Goal: Information Seeking & Learning: Check status

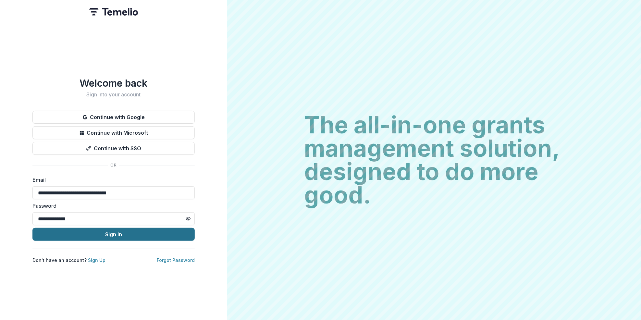
click at [117, 233] on button "Sign In" at bounding box center [113, 234] width 162 height 13
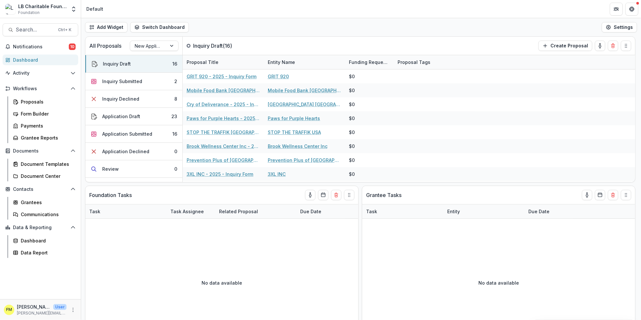
click at [43, 58] on div "Dashboard" at bounding box center [43, 59] width 60 height 7
click at [148, 81] on button "Inquiry Submitted 2" at bounding box center [133, 82] width 97 height 18
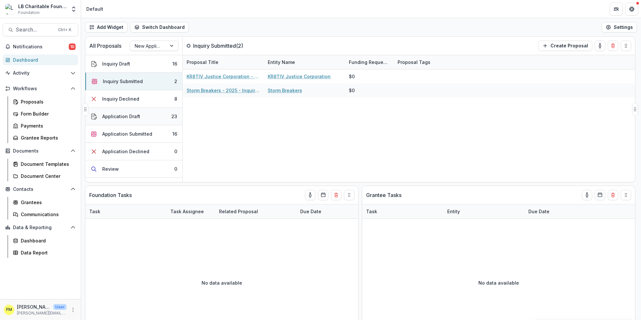
click at [160, 119] on button "Application Draft 23" at bounding box center [133, 117] width 97 height 18
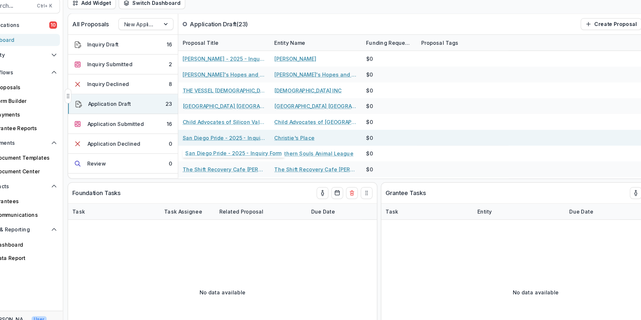
click at [208, 149] on link "San Diego Pride - 2025 - Inquiry Form" at bounding box center [223, 146] width 73 height 7
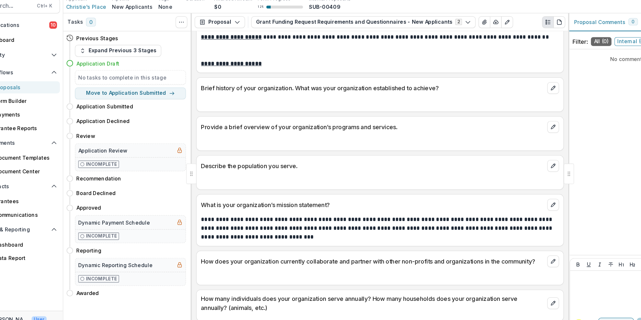
scroll to position [38, 0]
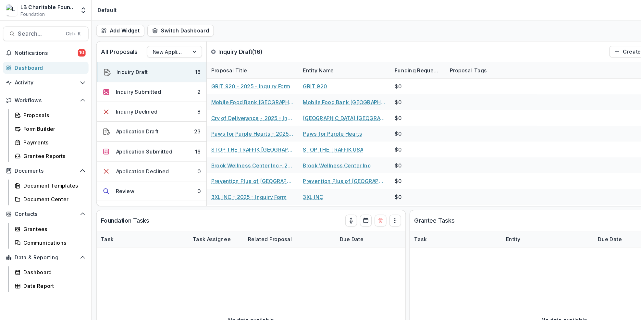
click at [17, 59] on div "Dashboard" at bounding box center [43, 59] width 60 height 7
click at [143, 81] on button "Inquiry Submitted 2" at bounding box center [133, 82] width 97 height 18
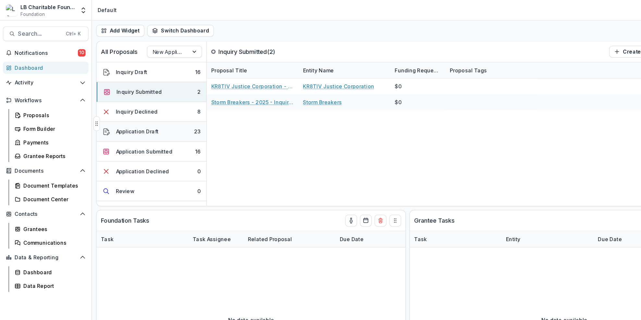
click at [161, 117] on button "Application Draft 23" at bounding box center [133, 117] width 97 height 18
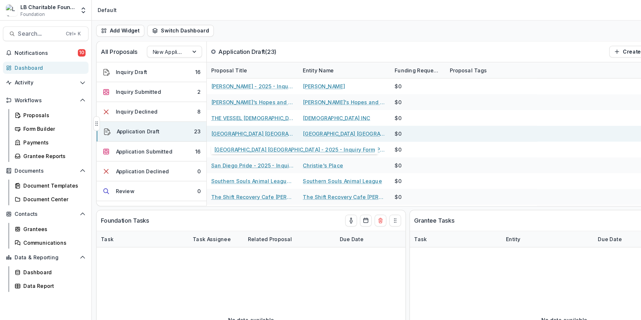
click at [220, 120] on link "[GEOGRAPHIC_DATA] [GEOGRAPHIC_DATA] - 2025 - Inquiry Form" at bounding box center [223, 118] width 73 height 7
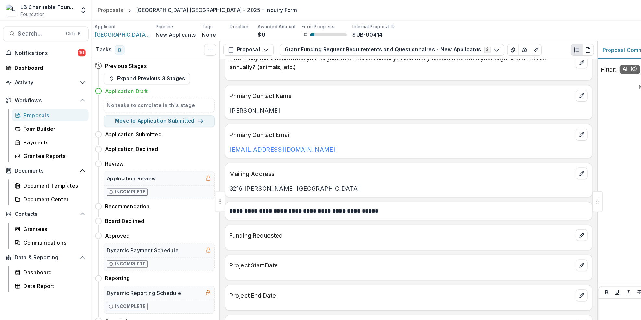
scroll to position [262, 0]
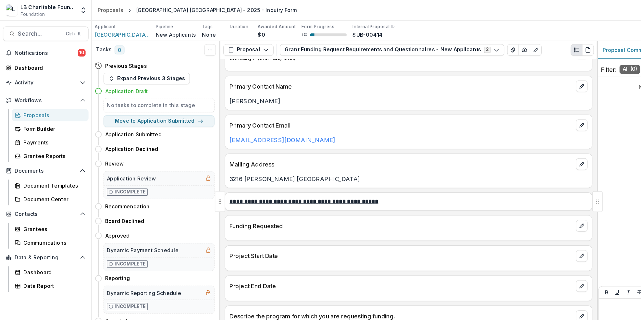
click at [140, 80] on div "Application Draft" at bounding box center [141, 80] width 97 height 7
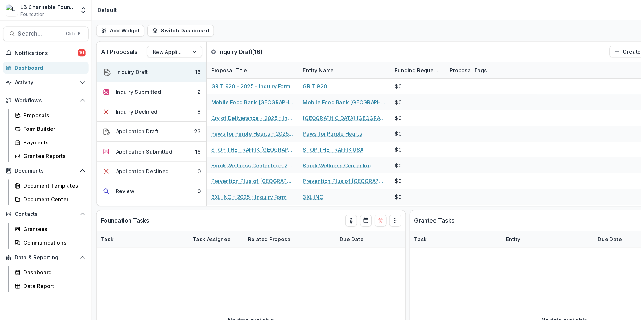
click at [35, 58] on div "Dashboard" at bounding box center [43, 59] width 60 height 7
click at [144, 82] on button "Inquiry Submitted 2" at bounding box center [133, 82] width 97 height 18
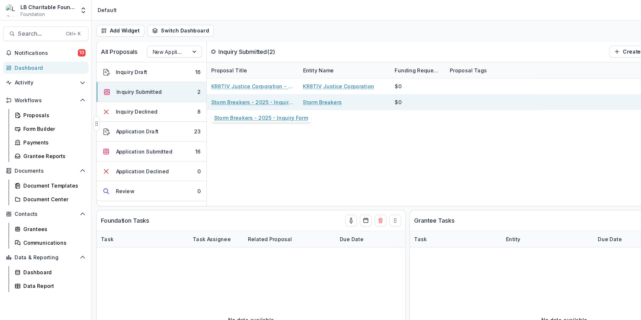
click at [222, 90] on link "Storm Breakers - 2025 - Inquiry Form" at bounding box center [223, 90] width 73 height 7
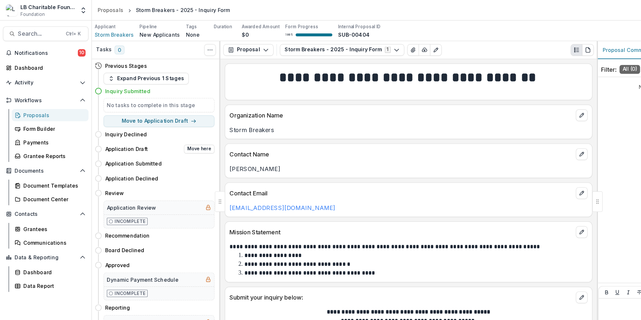
click at [149, 130] on div "Application Draft Move here" at bounding box center [141, 132] width 97 height 8
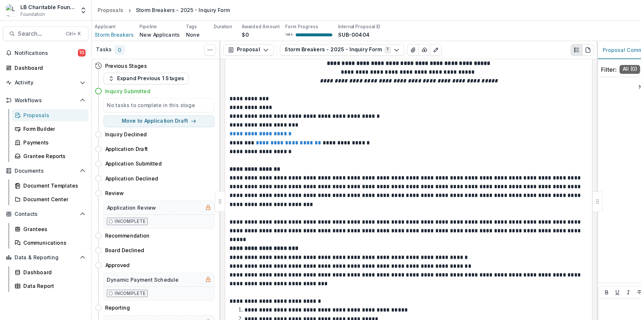
scroll to position [220, 0]
click at [147, 133] on div "Application Draft Move here" at bounding box center [141, 132] width 97 height 8
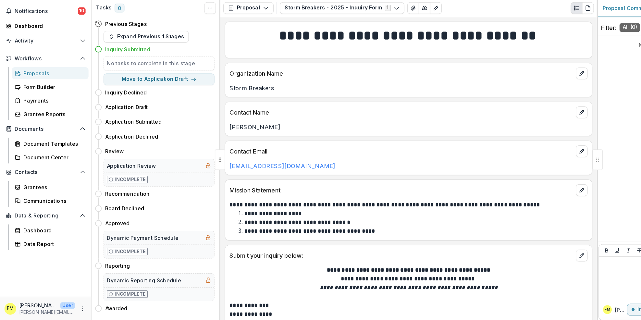
scroll to position [0, 0]
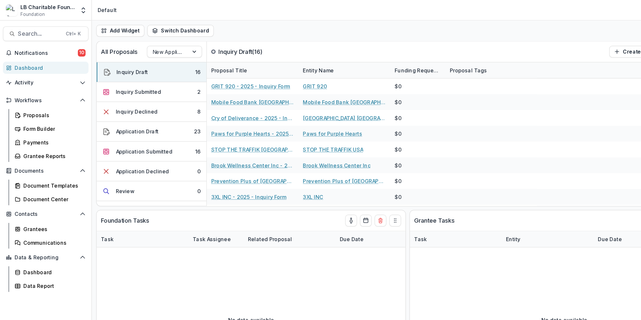
click at [37, 58] on div "Dashboard" at bounding box center [43, 59] width 60 height 7
click at [154, 135] on button "Application Submitted 16" at bounding box center [133, 134] width 97 height 18
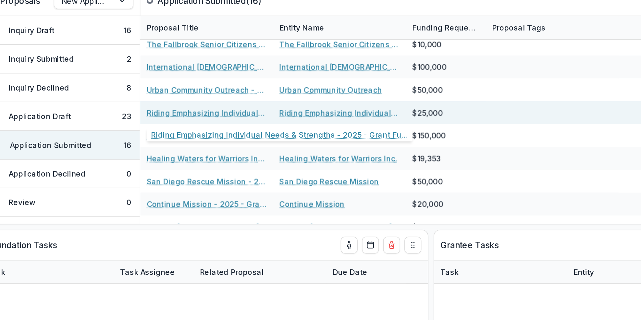
scroll to position [33, 0]
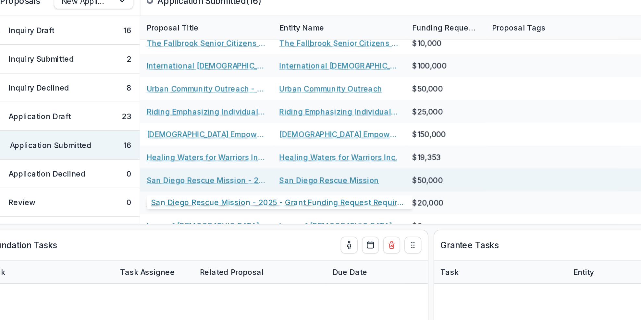
click at [221, 154] on link "San Diego Rescue Mission - 2025 - Grant Funding Request Requirements and Questi…" at bounding box center [223, 155] width 73 height 7
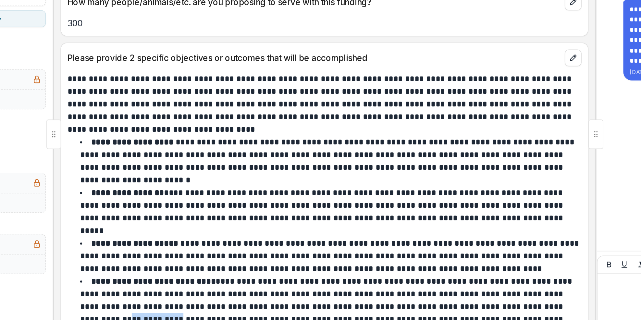
scroll to position [1334, 0]
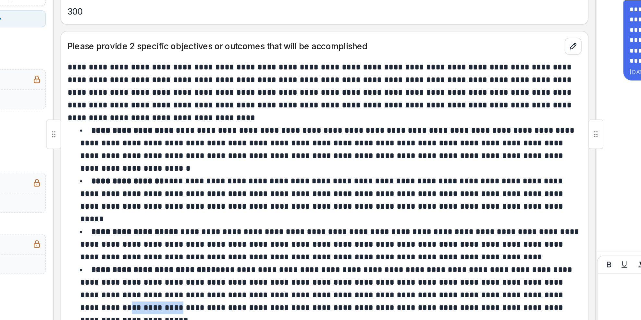
click at [530, 274] on div at bounding box center [584, 283] width 110 height 38
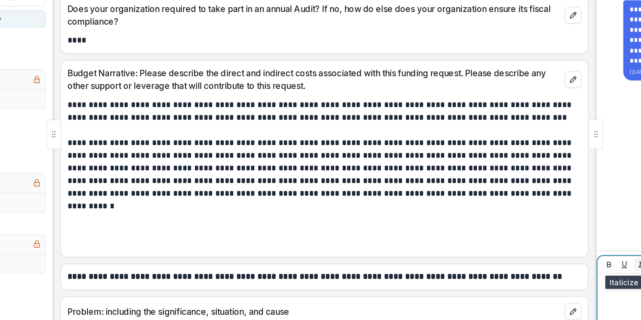
scroll to position [2398, 0]
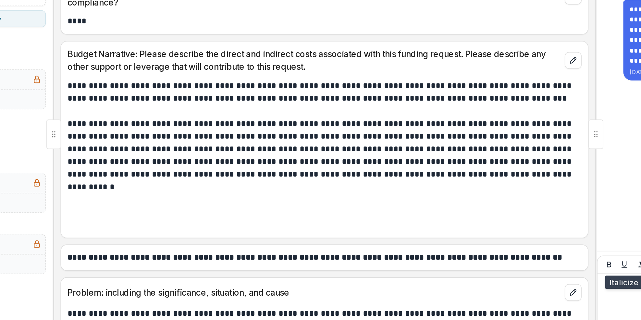
click at [517, 285] on p "**********" at bounding box center [360, 312] width 315 height 55
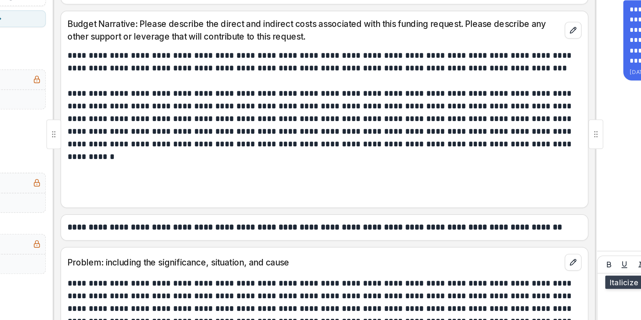
scroll to position [2418, 0]
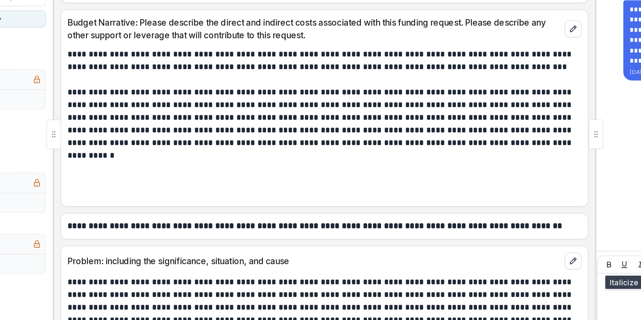
click at [510, 274] on p "**********" at bounding box center [360, 292] width 315 height 55
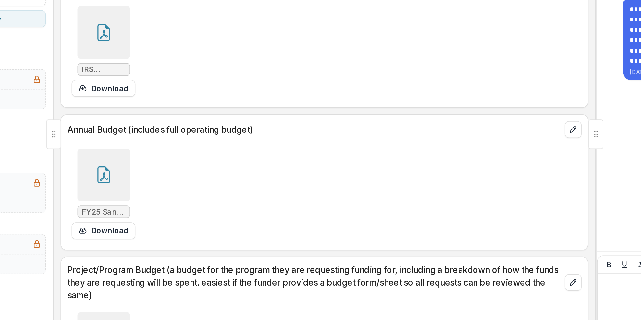
scroll to position [3206, 0]
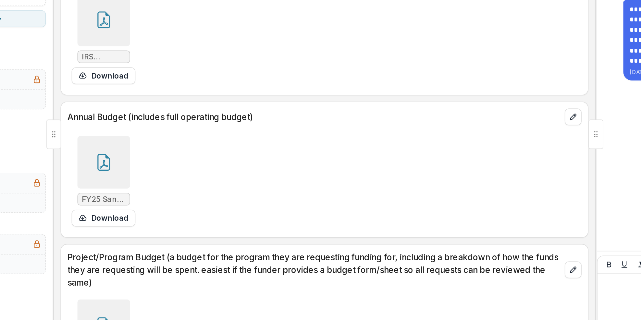
click at [503, 277] on div "FY2025 Budget Mission Academy.pdf Download" at bounding box center [361, 307] width 317 height 61
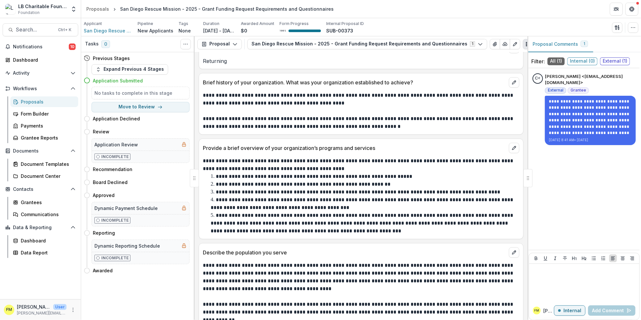
scroll to position [0, 0]
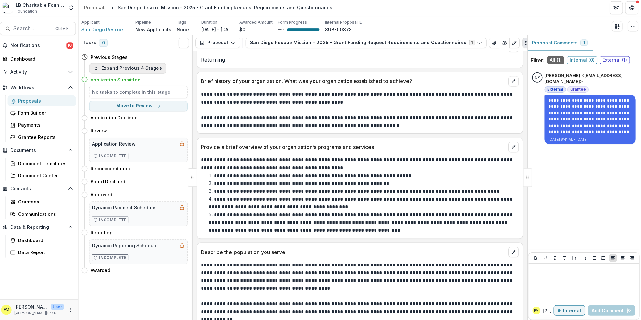
click at [147, 69] on button "Expand Previous 4 Stages" at bounding box center [130, 69] width 77 height 10
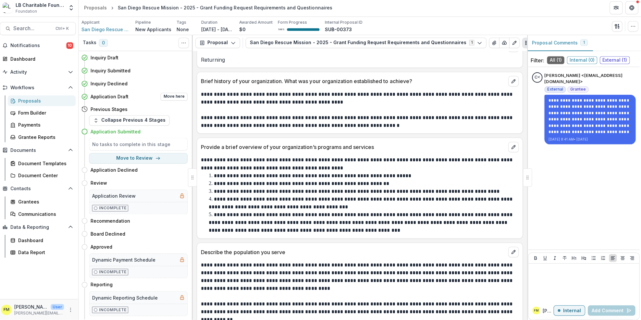
click at [158, 97] on div "Application Draft Move here" at bounding box center [141, 98] width 97 height 8
click at [178, 96] on button "Move here" at bounding box center [176, 98] width 27 height 8
select select "**********"
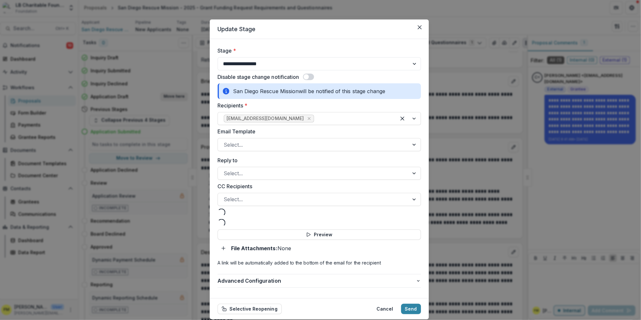
select select "**********"
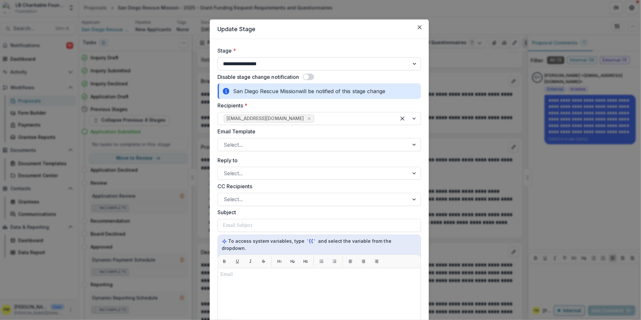
click at [413, 63] on select "**********" at bounding box center [320, 64] width 203 height 13
click at [422, 29] on button "Close" at bounding box center [421, 28] width 10 height 10
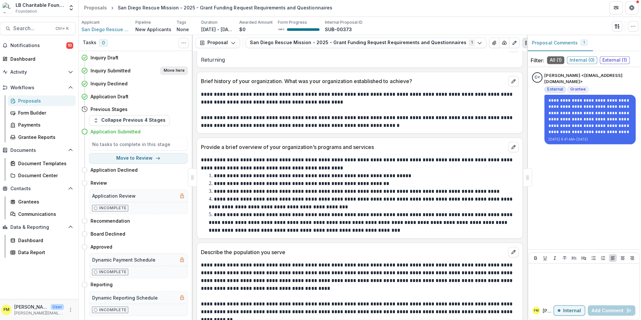
click at [169, 70] on button "Move here" at bounding box center [176, 72] width 27 height 8
select select "**********"
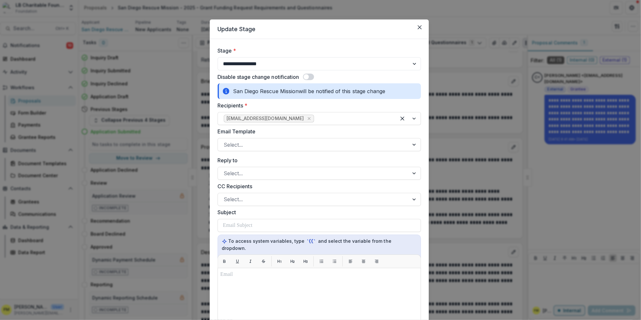
click at [159, 73] on div "**********" at bounding box center [320, 160] width 641 height 320
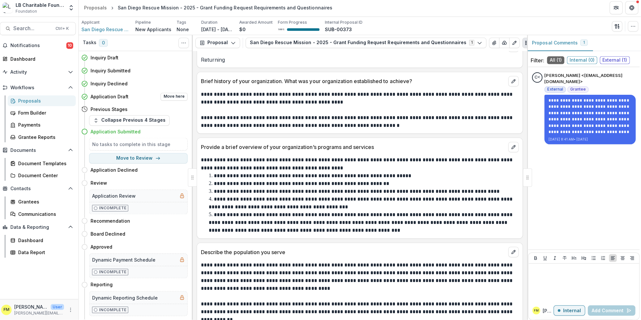
click at [154, 97] on div "Application Draft Move here" at bounding box center [141, 98] width 97 height 8
click at [172, 100] on button "Move here" at bounding box center [176, 98] width 27 height 8
select select "**********"
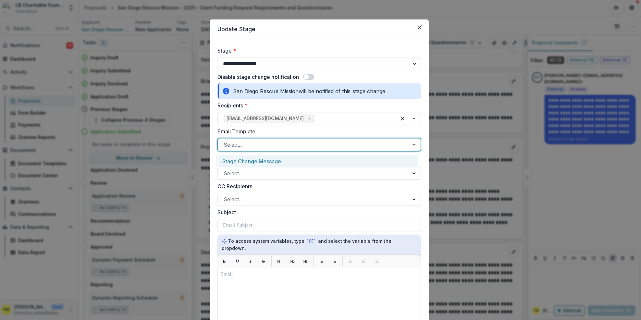
click at [413, 148] on div at bounding box center [416, 145] width 12 height 12
click at [293, 163] on div "Stage Change Message" at bounding box center [319, 162] width 199 height 12
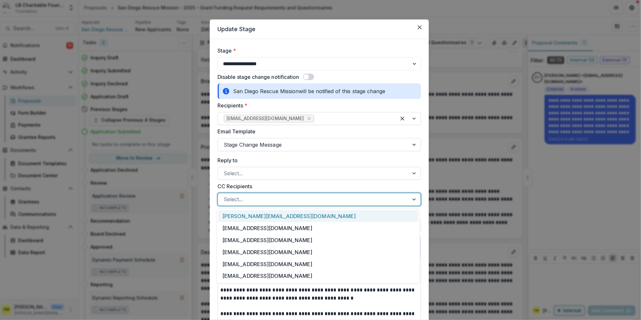
click at [413, 201] on div at bounding box center [416, 200] width 12 height 12
click at [294, 218] on div "[PERSON_NAME][EMAIL_ADDRESS][DOMAIN_NAME]" at bounding box center [319, 217] width 199 height 12
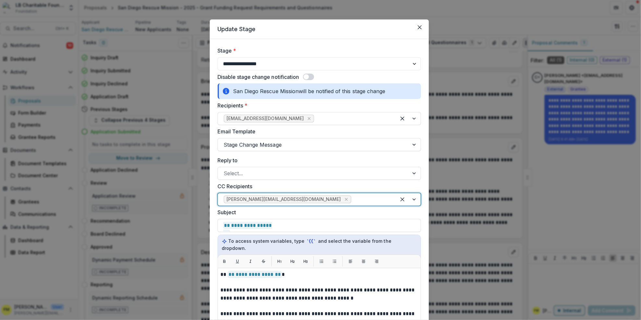
type input "*"
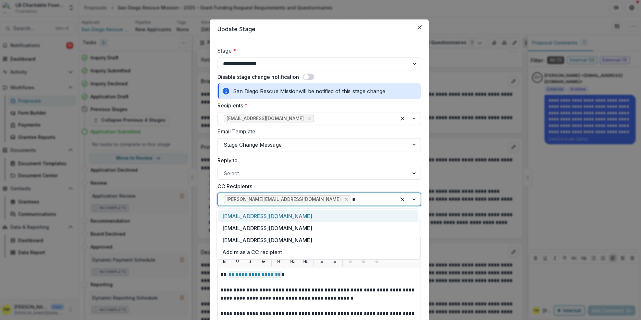
click at [296, 219] on div "mariettap@lbcharitablefoundation.org" at bounding box center [319, 217] width 199 height 12
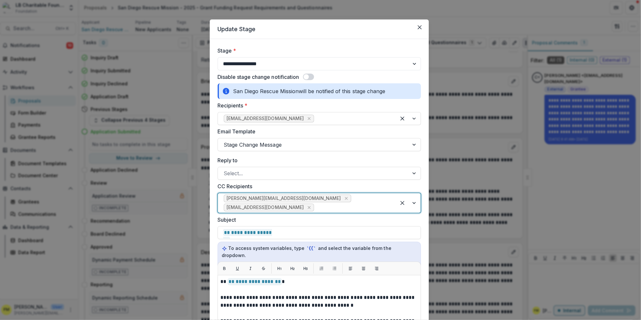
type input "*"
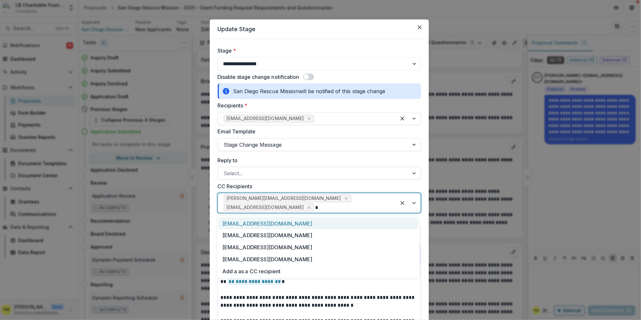
click at [292, 222] on div "abdonp@lbcharitablefoundation.org" at bounding box center [319, 224] width 199 height 12
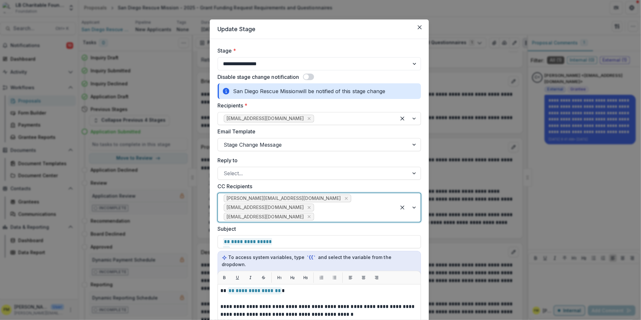
type input "*"
click at [290, 234] on div "jessiem@lbcharitablefoundation.org" at bounding box center [319, 233] width 199 height 12
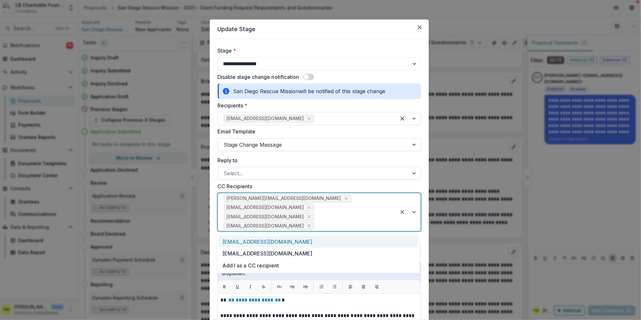
type input "*"
click at [275, 242] on div "loidam@lbcharitablefoundation.org" at bounding box center [319, 242] width 199 height 12
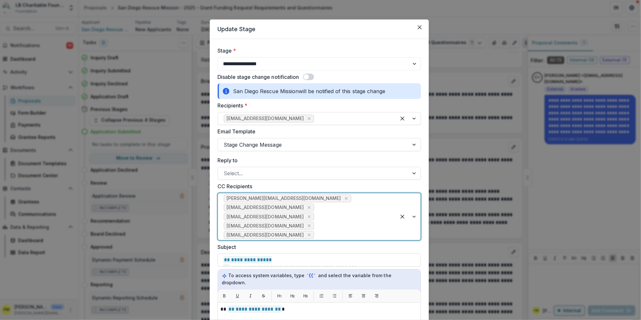
type input "*"
click at [268, 251] on div "karent@lbcharitablefoundation.org" at bounding box center [319, 251] width 199 height 12
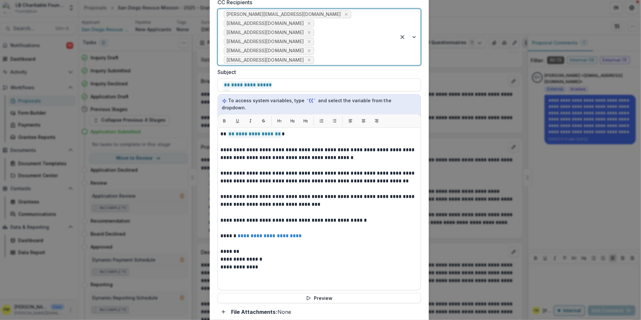
scroll to position [184, 0]
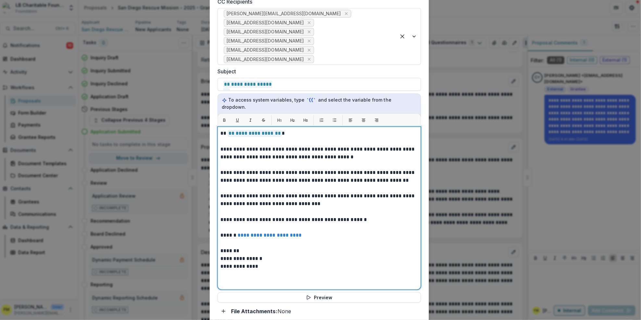
click at [266, 255] on p "**********" at bounding box center [320, 259] width 197 height 8
click at [238, 247] on p "*******" at bounding box center [320, 251] width 197 height 8
click at [236, 247] on p "*******" at bounding box center [320, 251] width 197 height 8
click at [237, 247] on p "*******" at bounding box center [320, 251] width 197 height 8
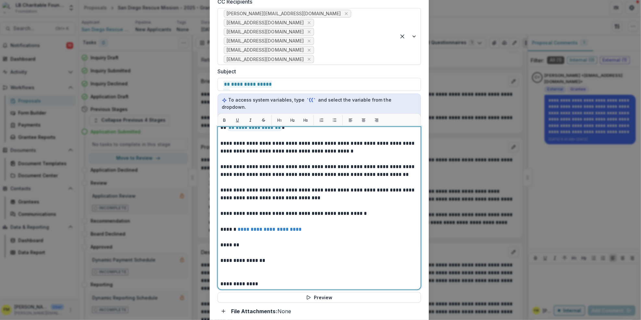
scroll to position [7, 0]
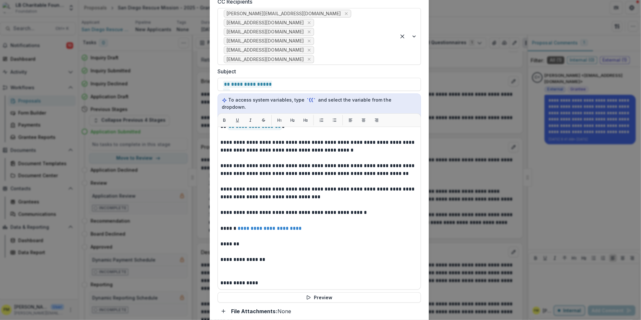
click at [220, 263] on div "**********" at bounding box center [320, 209] width 203 height 162
click at [220, 276] on div "**********" at bounding box center [320, 209] width 203 height 162
click at [219, 275] on div "**********" at bounding box center [320, 209] width 203 height 162
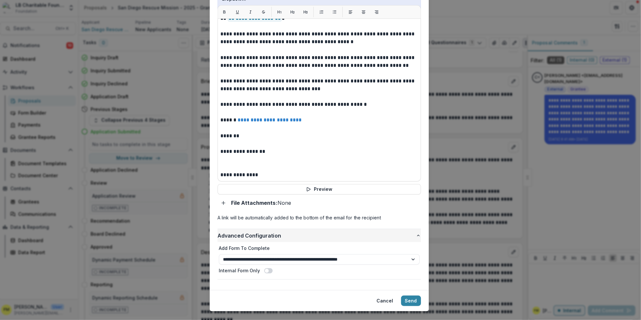
scroll to position [296, 0]
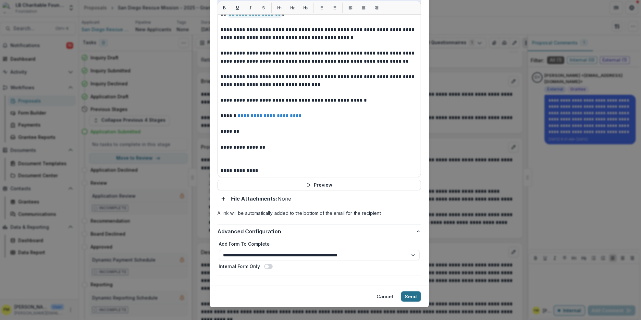
click at [407, 292] on button "Send" at bounding box center [412, 297] width 20 height 10
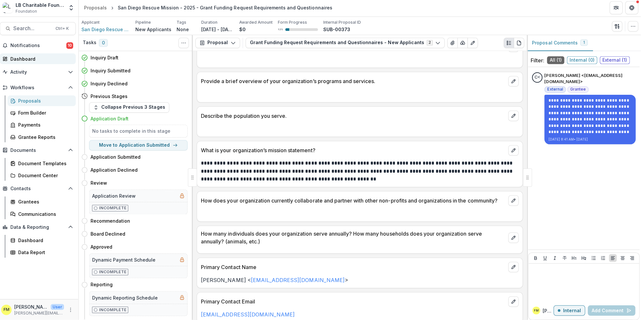
click at [45, 60] on div "Dashboard" at bounding box center [43, 59] width 60 height 7
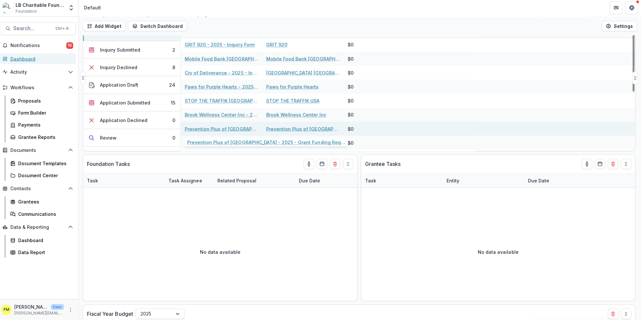
scroll to position [3, 0]
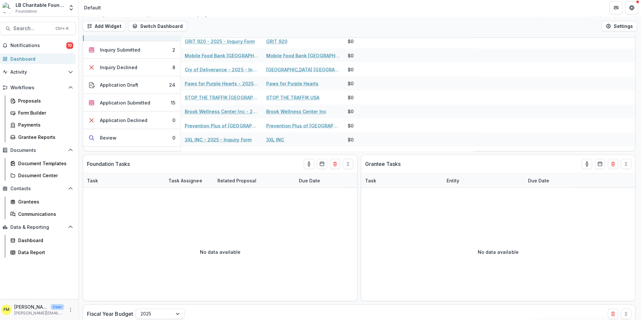
click at [41, 59] on div "Dashboard" at bounding box center [43, 59] width 60 height 7
click at [168, 104] on button "Application Submitted 15" at bounding box center [133, 104] width 97 height 18
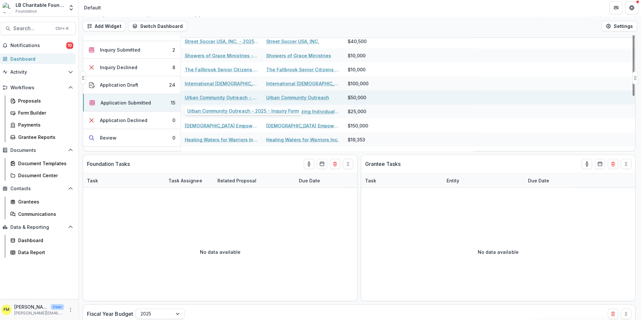
click at [225, 98] on link "Urban Community Outreach - 2025 - Inquiry Form" at bounding box center [223, 98] width 73 height 7
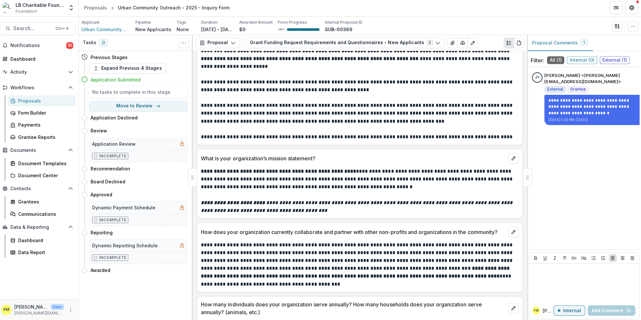
scroll to position [290, 0]
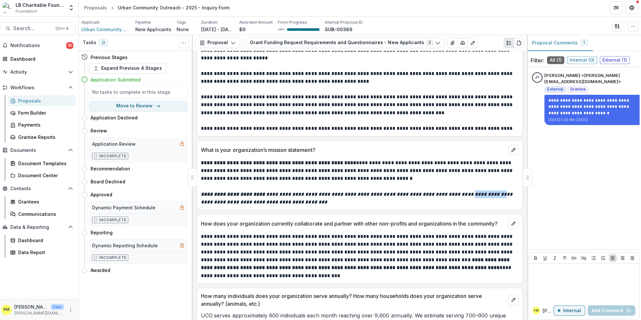
click at [477, 228] on div "How does your organization currently collaborate and partner with other non-pro…" at bounding box center [361, 222] width 324 height 14
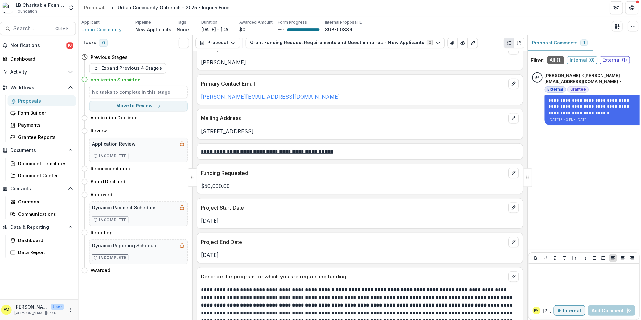
scroll to position [582, 0]
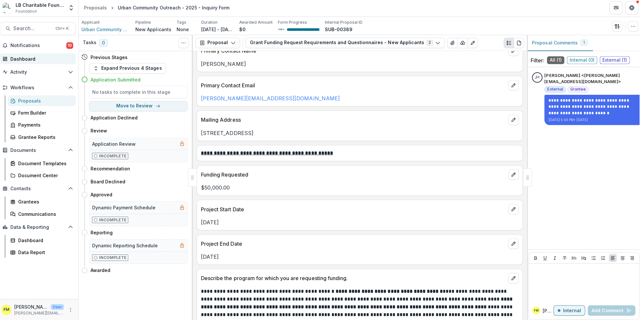
click at [29, 62] on div "Dashboard" at bounding box center [43, 59] width 60 height 7
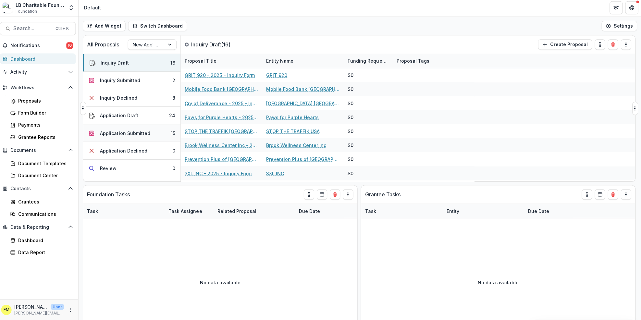
click at [164, 135] on button "Application Submitted 15" at bounding box center [133, 134] width 97 height 18
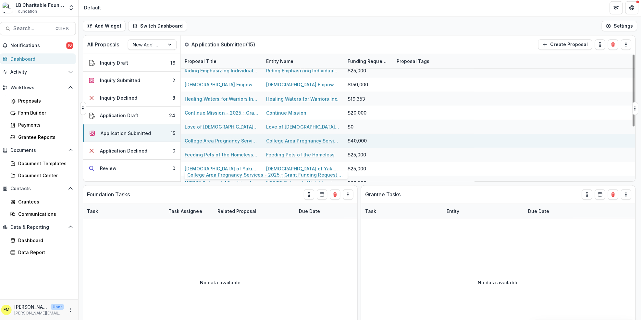
scroll to position [54, 0]
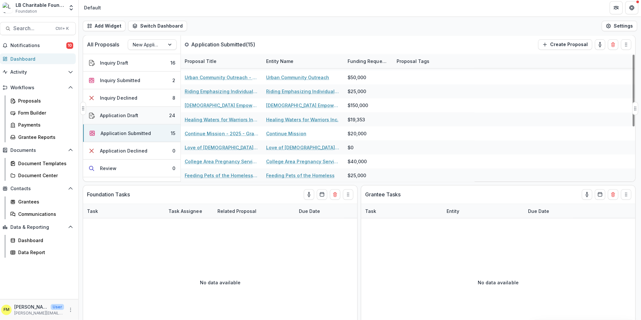
click at [155, 118] on button "Application Draft 24" at bounding box center [133, 117] width 97 height 18
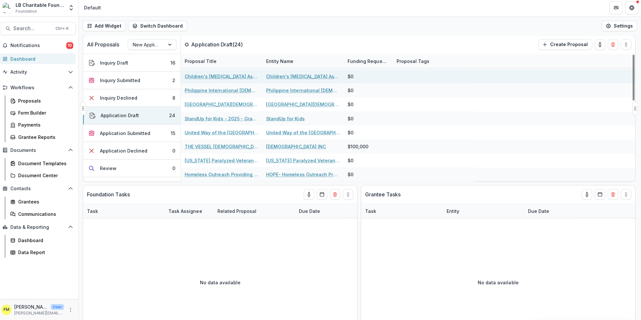
scroll to position [140, 0]
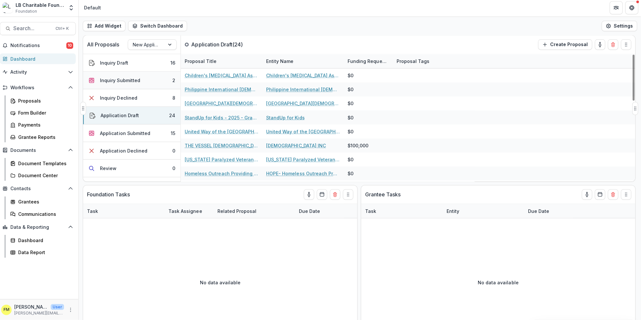
click at [161, 79] on button "Inquiry Submitted 2" at bounding box center [133, 82] width 97 height 18
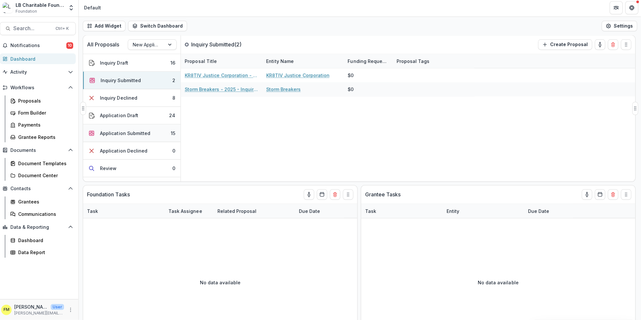
click at [154, 134] on button "Application Submitted 15" at bounding box center [133, 134] width 97 height 18
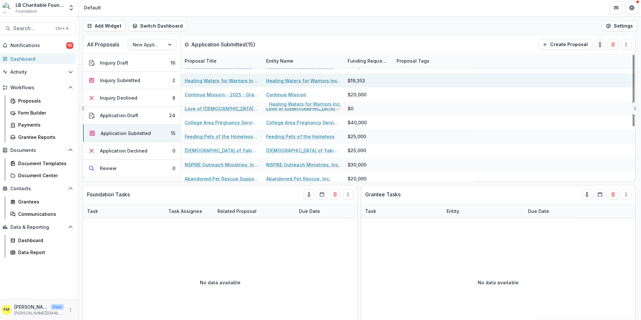
scroll to position [97, 0]
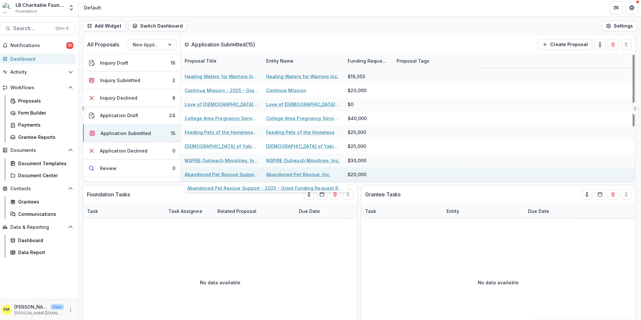
click at [244, 176] on link "Abandoned Pet Rescue Support - 2025 - Grant Funding Request Requirements and Qu…" at bounding box center [223, 175] width 73 height 7
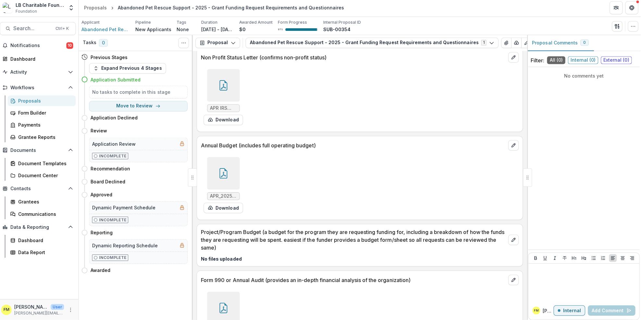
scroll to position [2504, 0]
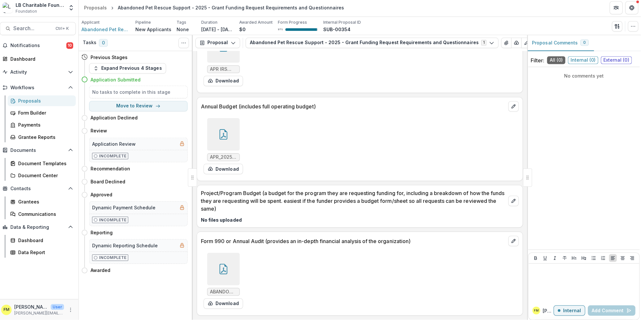
click at [157, 81] on div "Application Submitted" at bounding box center [141, 80] width 97 height 7
click at [162, 144] on div "Application Review" at bounding box center [140, 145] width 97 height 12
click at [179, 132] on button "Move here" at bounding box center [176, 132] width 27 height 8
select select "******"
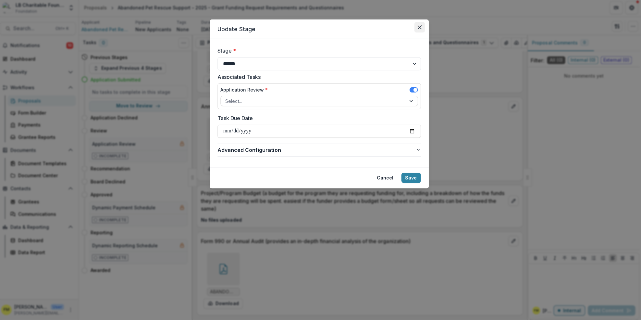
drag, startPoint x: 409, startPoint y: 27, endPoint x: 424, endPoint y: 26, distance: 14.9
click at [413, 26] on header "Update Stage" at bounding box center [321, 30] width 218 height 19
click at [424, 26] on button "Close" at bounding box center [421, 28] width 10 height 10
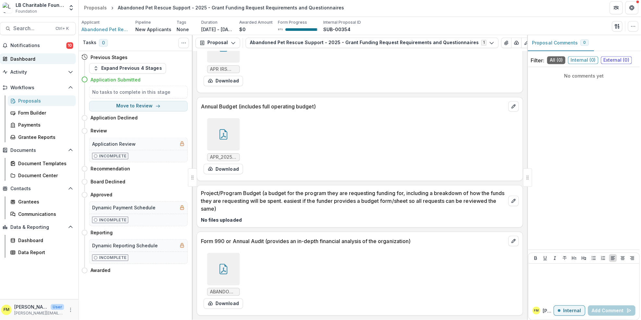
click at [34, 56] on div "Dashboard" at bounding box center [43, 59] width 60 height 7
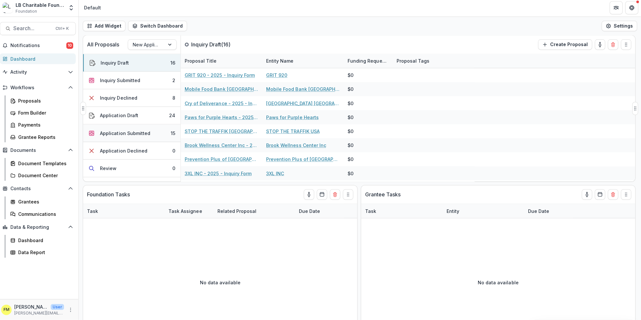
click at [153, 133] on button "Application Submitted 15" at bounding box center [133, 134] width 97 height 18
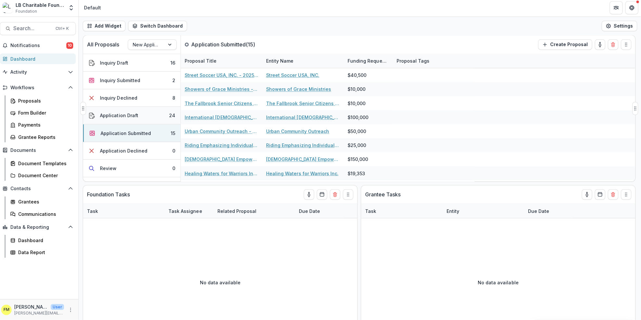
click at [158, 116] on button "Application Draft 24" at bounding box center [133, 117] width 97 height 18
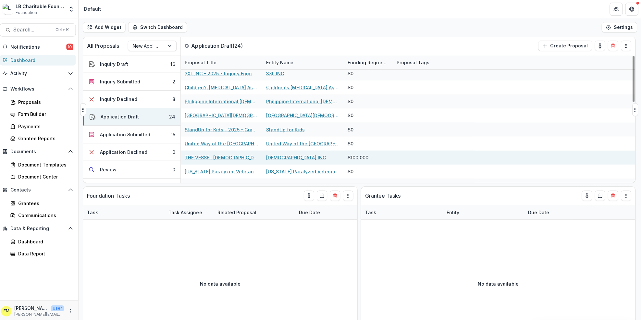
scroll to position [172, 0]
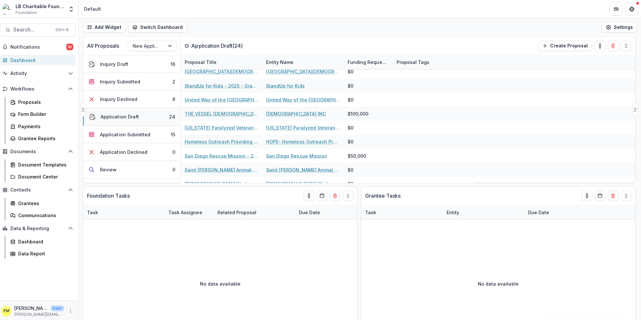
click at [160, 116] on button "Application Draft 24" at bounding box center [133, 117] width 97 height 18
click at [167, 134] on button "Application Submitted 15" at bounding box center [133, 134] width 97 height 18
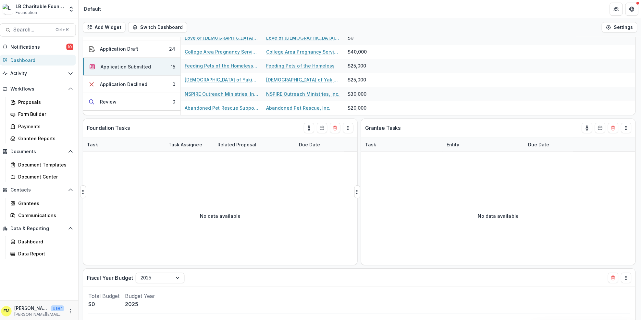
scroll to position [0, 0]
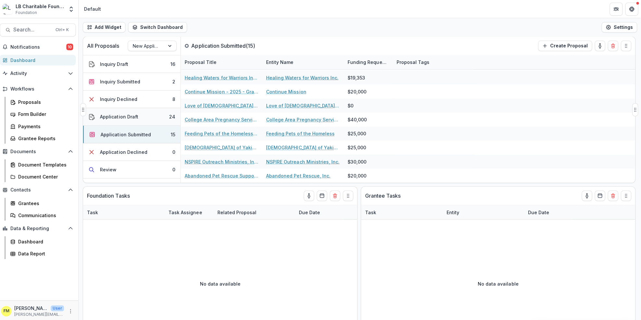
click at [155, 118] on button "Application Draft 24" at bounding box center [133, 117] width 97 height 18
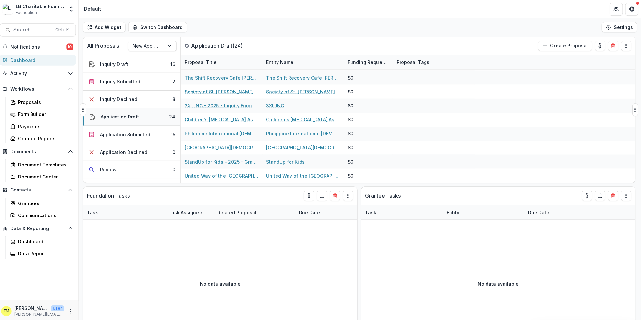
click at [155, 118] on button "Application Draft 24" at bounding box center [133, 117] width 97 height 18
click at [161, 119] on button "Application Draft 24" at bounding box center [133, 117] width 97 height 18
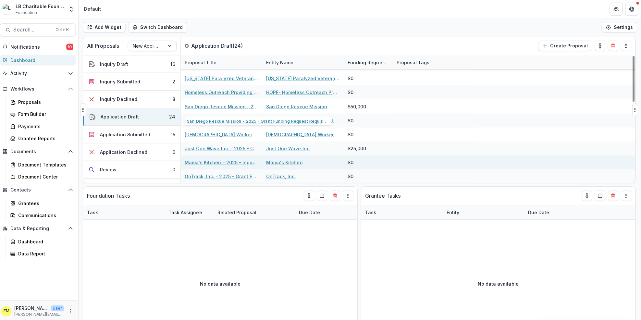
scroll to position [222, 0]
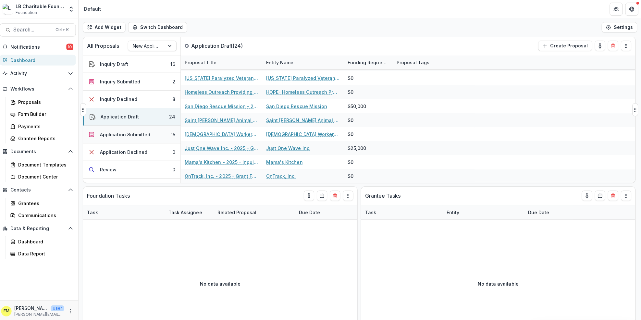
click at [157, 132] on button "Application Submitted 15" at bounding box center [133, 134] width 97 height 18
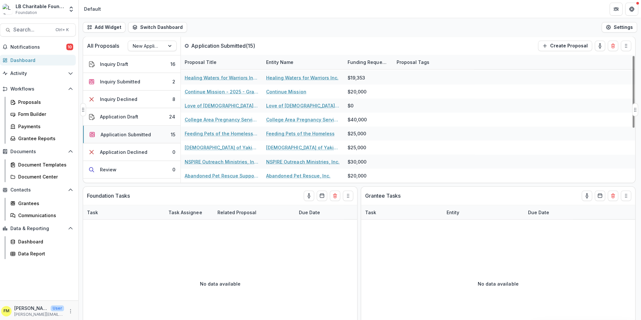
scroll to position [97, 0]
click at [158, 116] on button "Application Draft 24" at bounding box center [133, 117] width 97 height 18
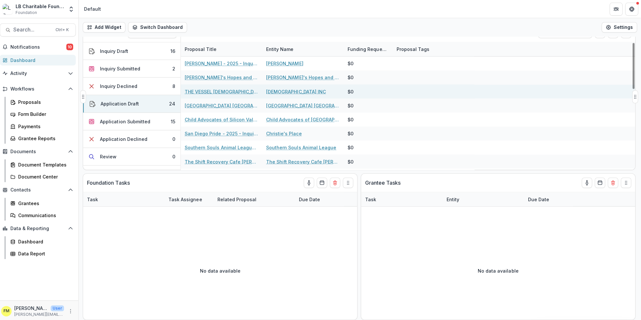
scroll to position [0, 0]
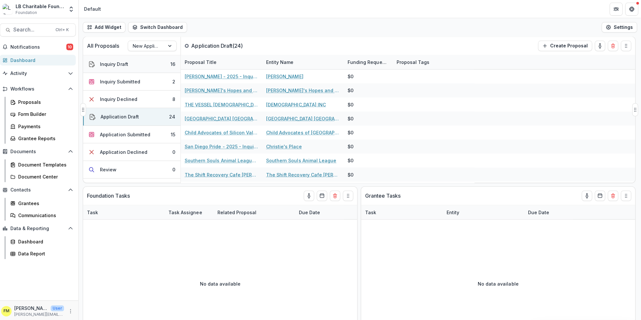
click at [161, 65] on button "Inquiry Draft 16" at bounding box center [133, 64] width 97 height 18
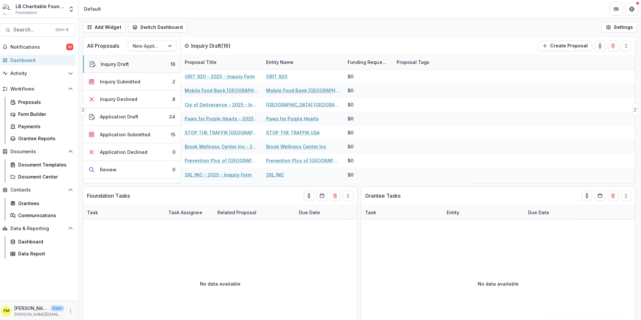
click at [162, 65] on button "Inquiry Draft 16" at bounding box center [133, 64] width 97 height 18
click at [50, 60] on div "Dashboard" at bounding box center [43, 59] width 60 height 7
click at [156, 81] on button "Inquiry Submitted 2" at bounding box center [133, 82] width 97 height 18
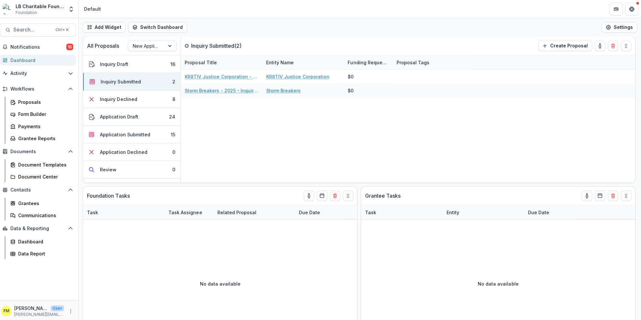
click at [56, 61] on div "Dashboard" at bounding box center [43, 59] width 60 height 7
drag, startPoint x: 152, startPoint y: 118, endPoint x: 154, endPoint y: 112, distance: 6.2
click at [154, 117] on button "Application Draft 24" at bounding box center [133, 117] width 97 height 18
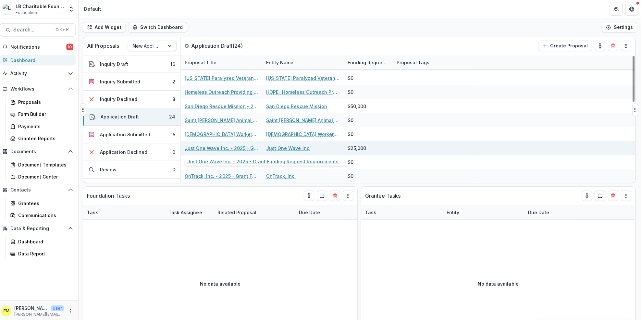
click at [240, 148] on link "Just One Wave Inc. - 2025 - Grant Funding Request Requirements and Questionnair…" at bounding box center [223, 147] width 73 height 7
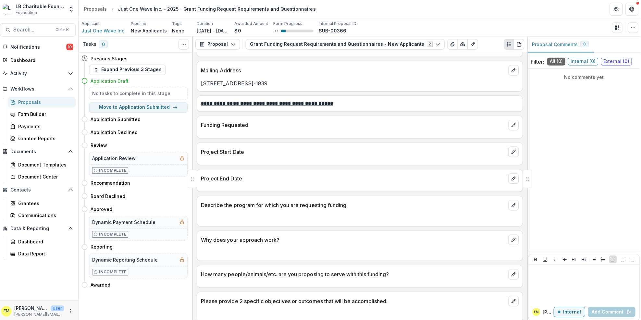
scroll to position [388, 0]
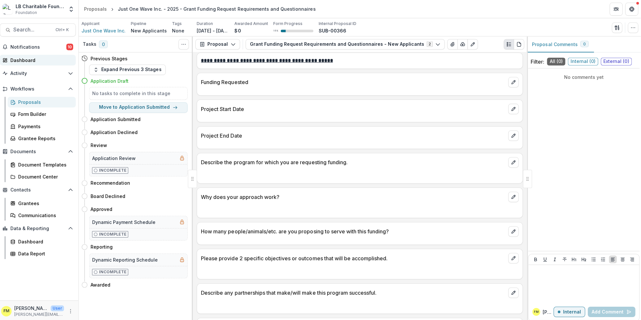
click at [35, 59] on div "Dashboard" at bounding box center [43, 59] width 60 height 7
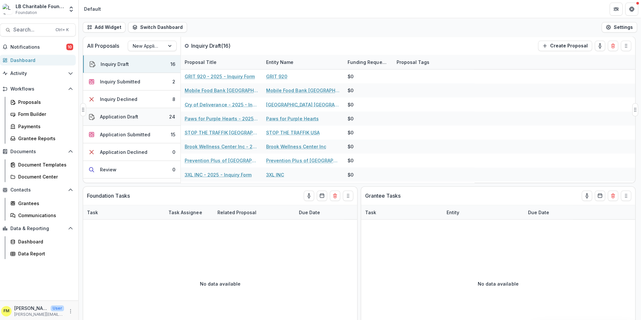
click at [147, 119] on button "Application Draft 24" at bounding box center [133, 117] width 97 height 18
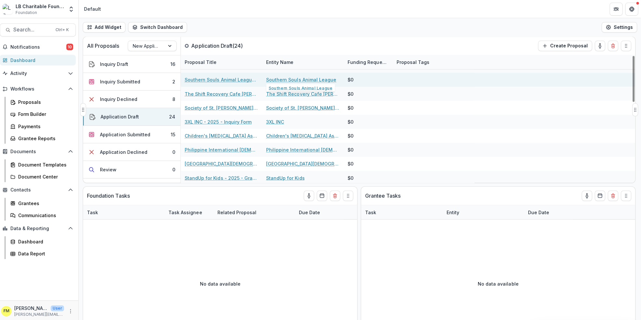
scroll to position [86, 0]
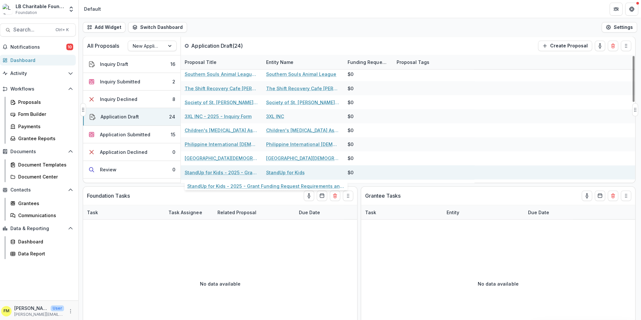
click at [231, 170] on link "StandUp for Kids - 2025 - Grant Funding Request Requirements and Questionnaires…" at bounding box center [223, 171] width 73 height 7
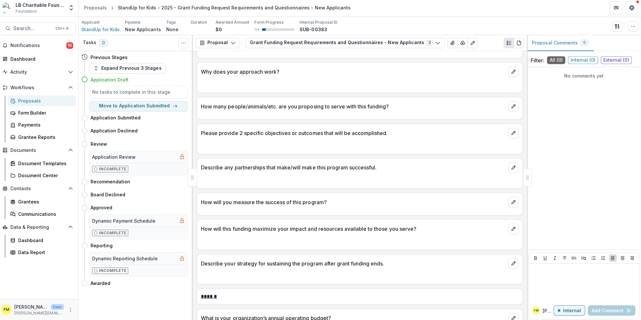
scroll to position [532, 0]
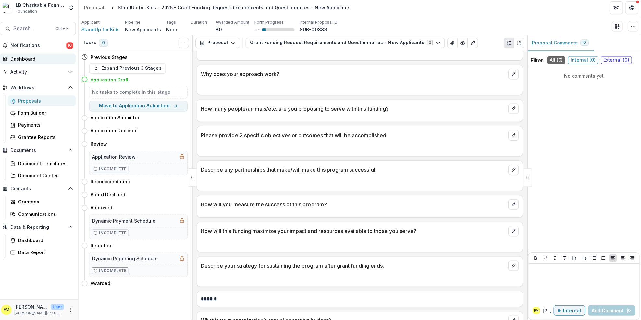
click at [25, 59] on div "Dashboard" at bounding box center [43, 59] width 60 height 7
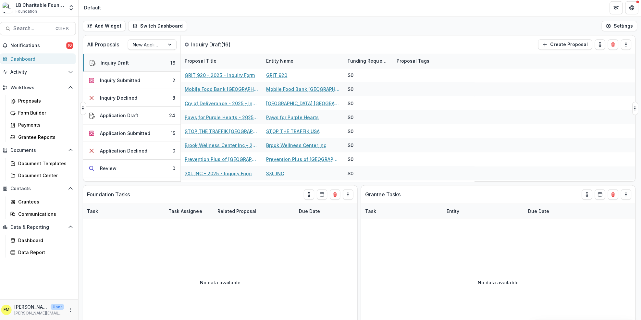
click at [147, 63] on button "Inquiry Draft 16" at bounding box center [133, 64] width 97 height 18
click at [156, 81] on button "Inquiry Submitted 2" at bounding box center [133, 82] width 97 height 18
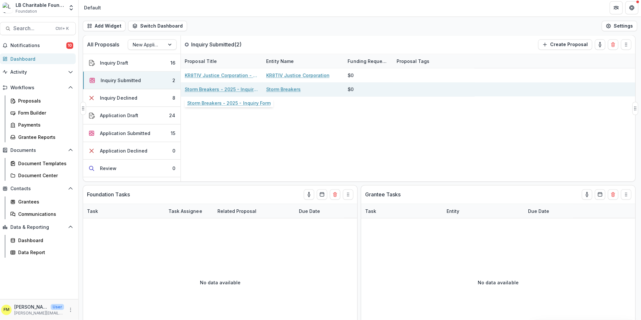
click at [222, 90] on link "Storm Breakers - 2025 - Inquiry Form" at bounding box center [223, 90] width 73 height 7
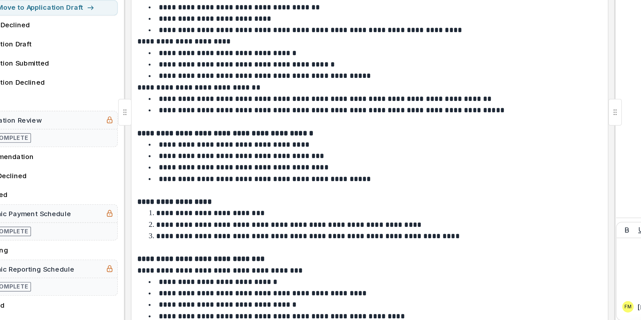
scroll to position [574, 0]
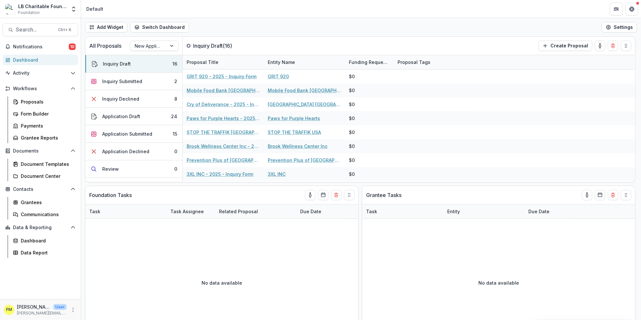
click at [43, 60] on div "Dashboard" at bounding box center [43, 59] width 60 height 7
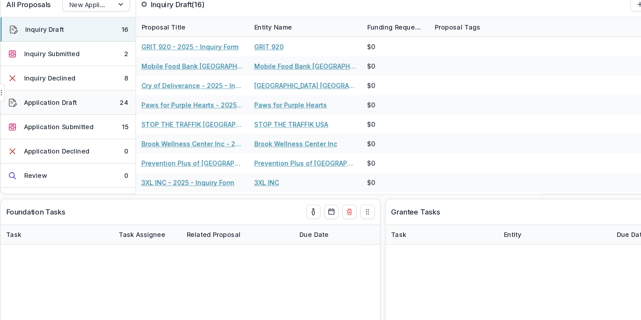
click at [145, 115] on button "Application Draft 24" at bounding box center [133, 117] width 97 height 18
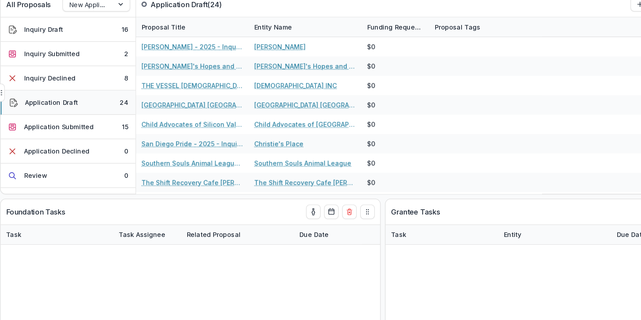
click at [164, 119] on button "Application Draft 24" at bounding box center [133, 117] width 97 height 18
click at [163, 117] on button "Application Draft 24" at bounding box center [133, 117] width 97 height 18
click at [159, 131] on button "Application Submitted 15" at bounding box center [133, 134] width 97 height 18
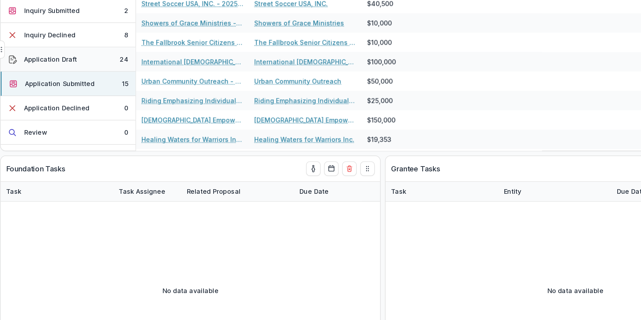
click at [153, 85] on button "Application Draft 24" at bounding box center [133, 86] width 97 height 18
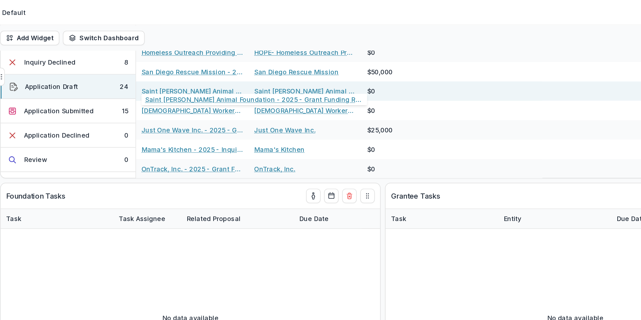
scroll to position [31, 0]
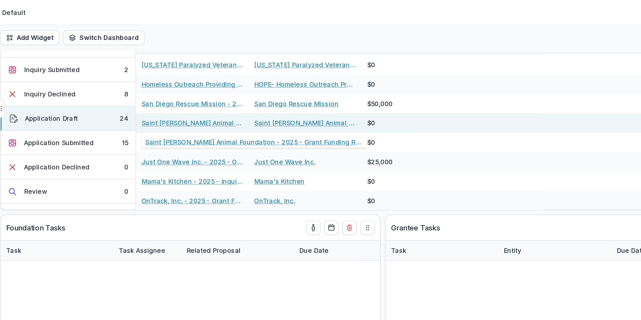
click at [248, 85] on link "Saint [PERSON_NAME] Animal Foundation - 2025 - Grant Funding Request Requiremen…" at bounding box center [223, 88] width 73 height 7
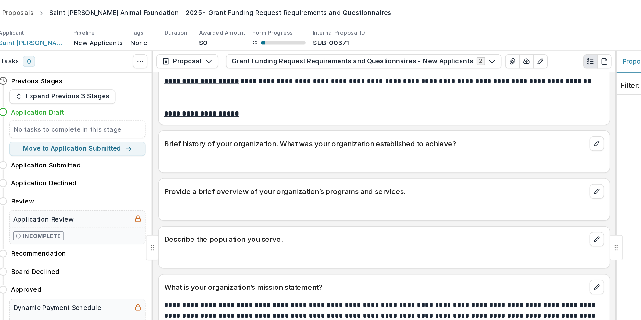
scroll to position [62, 0]
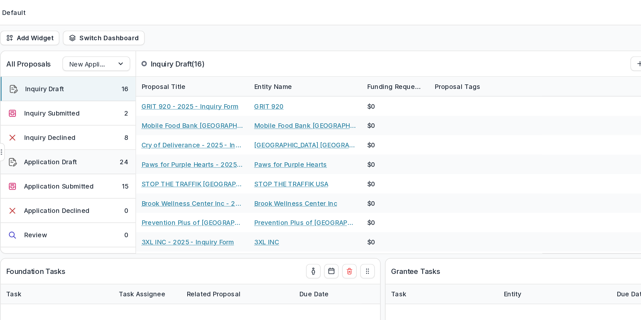
click at [158, 120] on button "Application Draft 24" at bounding box center [133, 117] width 97 height 18
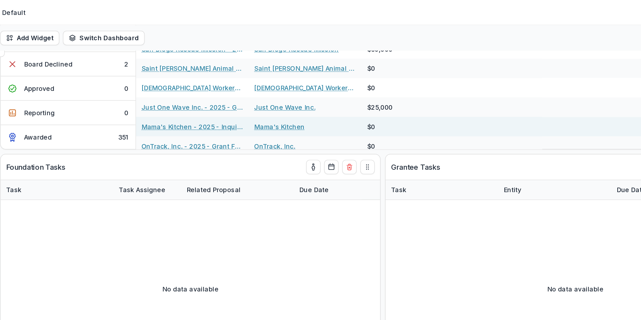
scroll to position [31, 0]
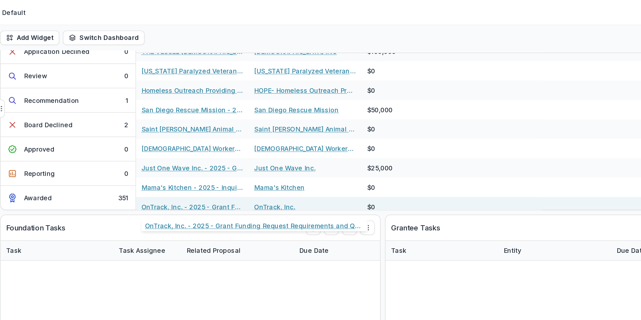
click at [232, 150] on link "OnTrack, Inc. - 2025 - Grant Funding Request Requirements and Questionnaires" at bounding box center [223, 148] width 73 height 7
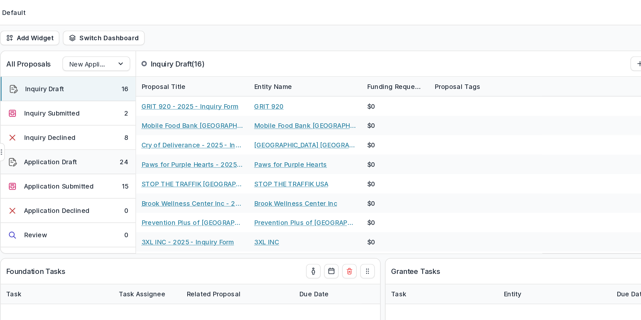
click at [143, 120] on button "Application Draft 24" at bounding box center [133, 117] width 97 height 18
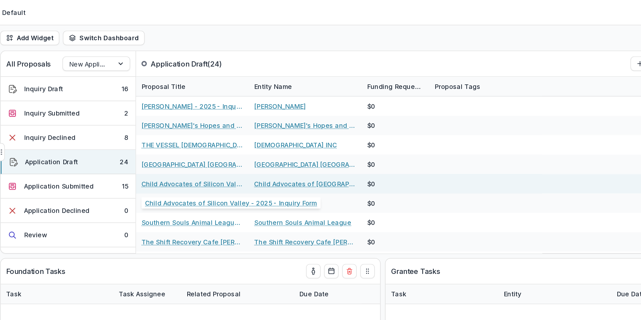
click at [224, 134] on link "Child Advocates of Silicon Valley - 2025 - Inquiry Form" at bounding box center [223, 132] width 73 height 7
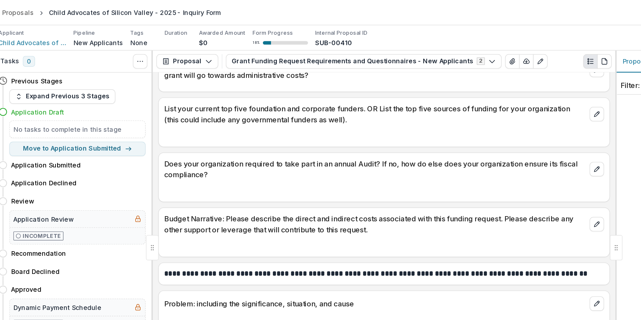
scroll to position [799, 0]
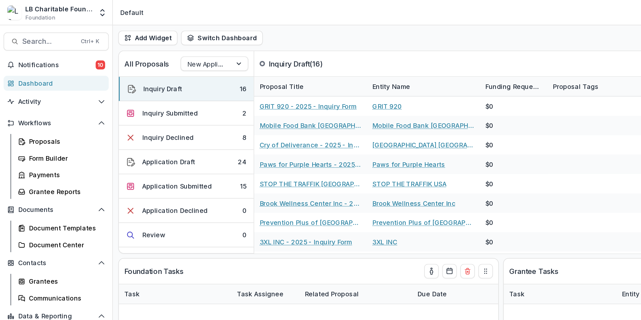
click at [31, 60] on div "Dashboard" at bounding box center [43, 59] width 60 height 7
drag, startPoint x: 142, startPoint y: 116, endPoint x: 143, endPoint y: 123, distance: 6.9
click at [143, 123] on button "Application Draft 24" at bounding box center [133, 117] width 97 height 18
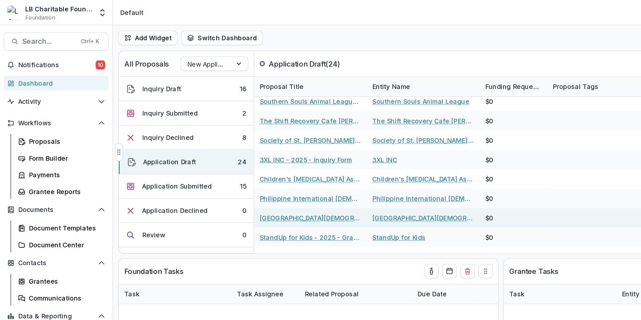
scroll to position [93, 0]
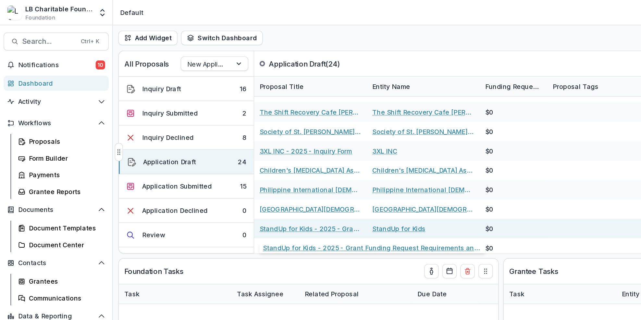
click at [218, 166] on link "StandUp for Kids - 2025 - Grant Funding Request Requirements and Questionnaires…" at bounding box center [223, 164] width 73 height 7
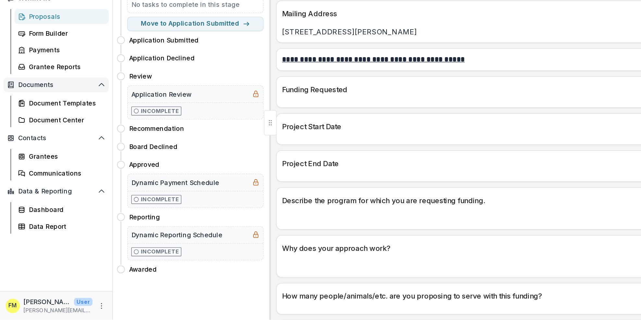
scroll to position [338, 0]
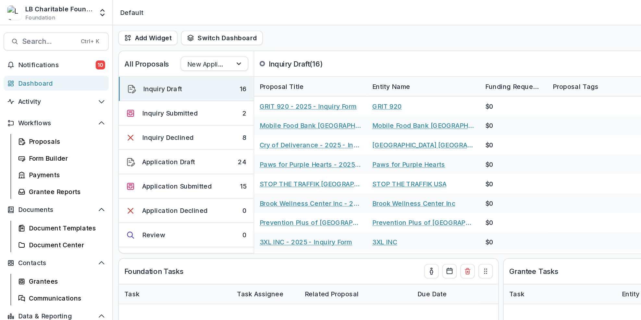
click at [38, 58] on div "Dashboard" at bounding box center [43, 59] width 60 height 7
click at [150, 119] on button "Application Draft 24" at bounding box center [133, 117] width 97 height 18
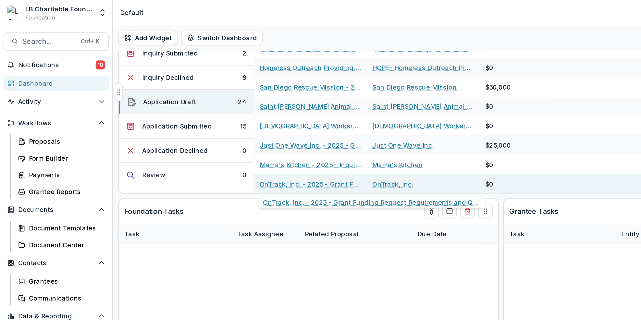
scroll to position [46, 0]
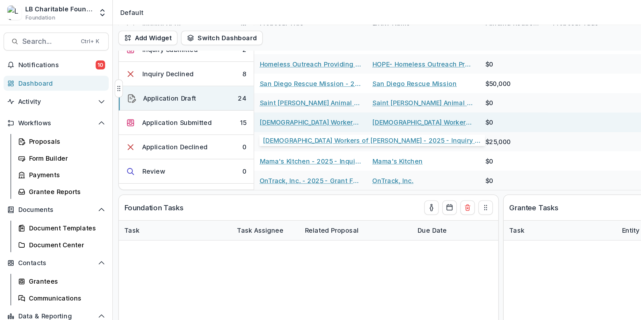
click at [234, 89] on link "[DEMOGRAPHIC_DATA] Workers of [PERSON_NAME] - 2025 - Inquiry Form" at bounding box center [223, 87] width 73 height 7
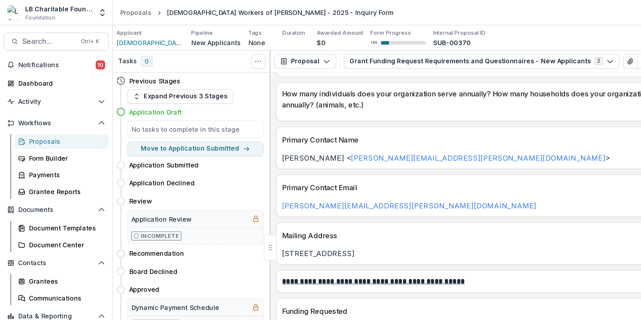
scroll to position [311, 0]
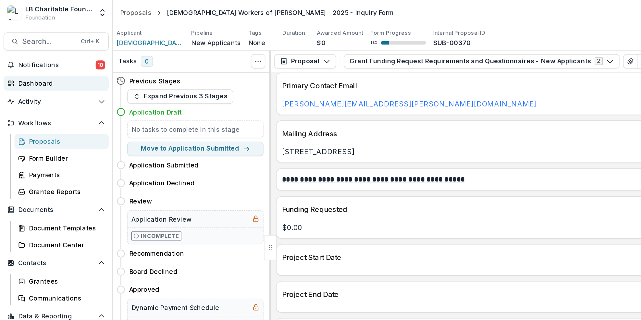
click at [45, 59] on div "Dashboard" at bounding box center [43, 59] width 60 height 7
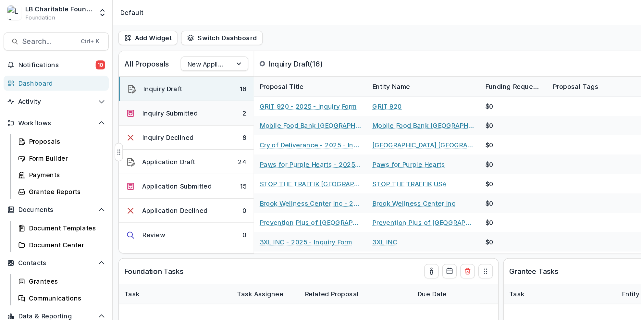
click at [154, 81] on button "Inquiry Submitted 2" at bounding box center [133, 82] width 97 height 18
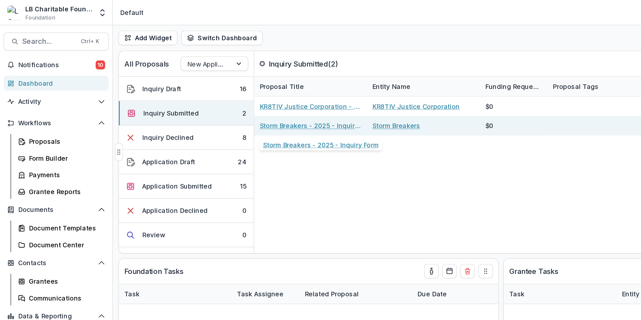
click at [210, 91] on link "Storm Breakers - 2025 - Inquiry Form" at bounding box center [223, 90] width 73 height 7
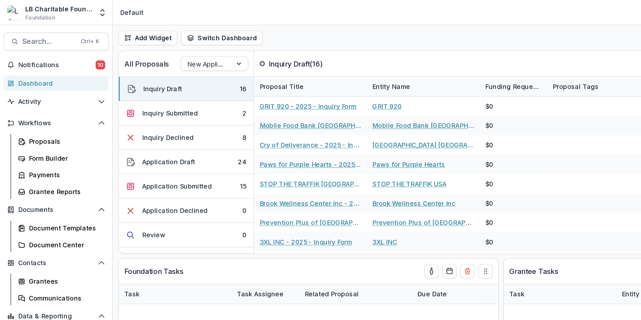
click at [19, 57] on div "Dashboard" at bounding box center [43, 59] width 60 height 7
click at [140, 119] on button "Application Draft 24" at bounding box center [133, 117] width 97 height 18
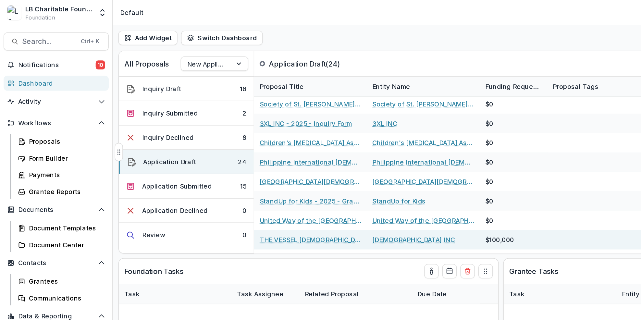
scroll to position [125, 0]
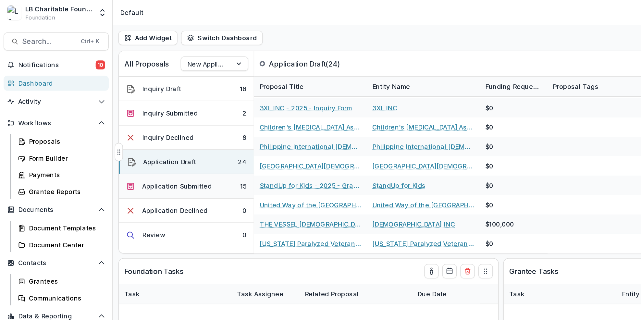
click at [160, 136] on button "Application Submitted 15" at bounding box center [133, 134] width 97 height 18
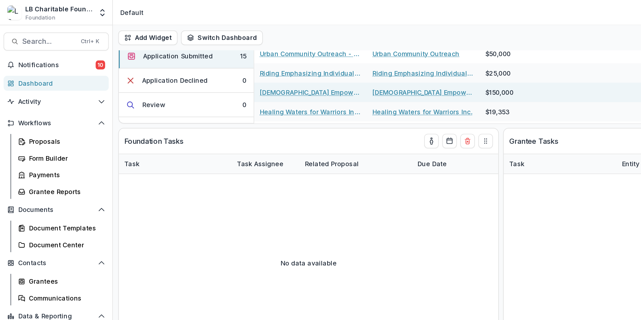
scroll to position [0, 0]
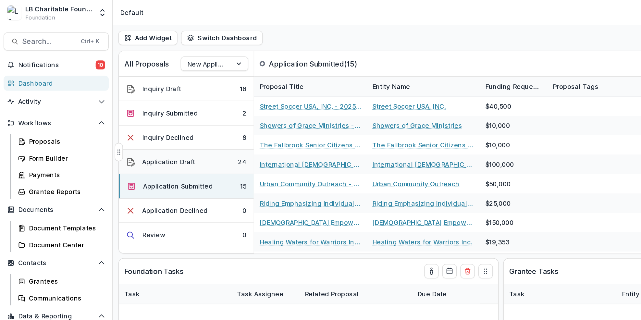
click at [156, 114] on button "Application Draft 24" at bounding box center [133, 117] width 97 height 18
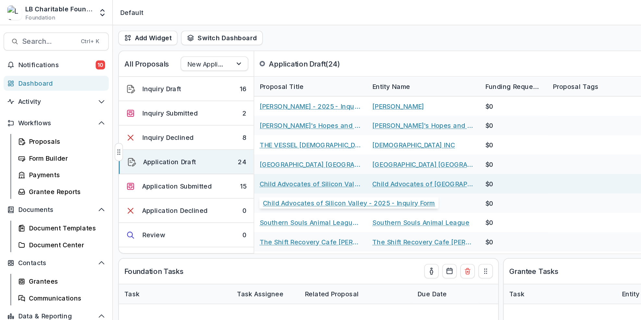
click at [232, 131] on link "Child Advocates of Silicon Valley - 2025 - Inquiry Form" at bounding box center [223, 132] width 73 height 7
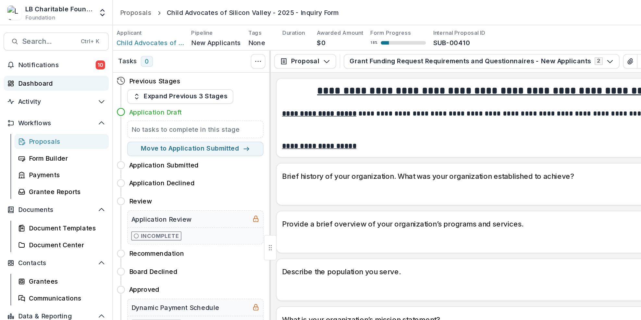
click at [43, 59] on div "Dashboard" at bounding box center [43, 59] width 60 height 7
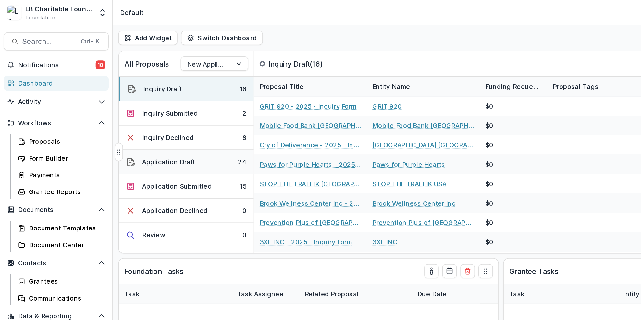
click at [143, 117] on button "Application Draft 24" at bounding box center [133, 117] width 97 height 18
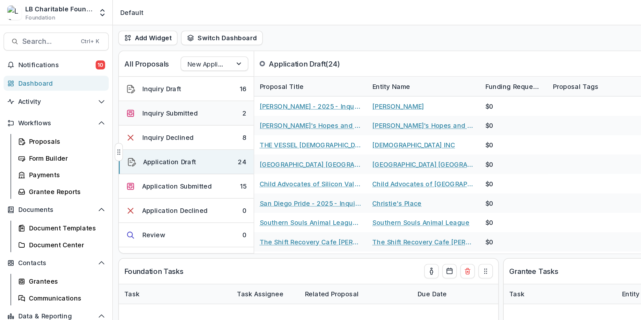
click at [149, 84] on button "Inquiry Submitted 2" at bounding box center [133, 82] width 97 height 18
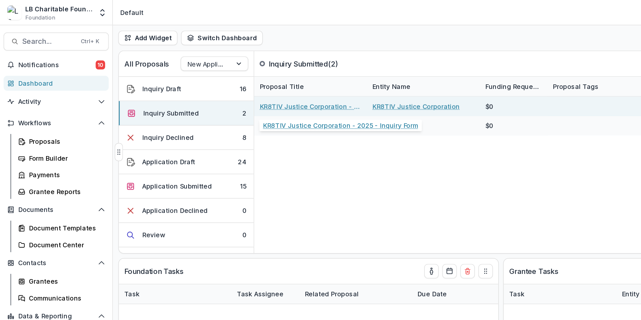
click at [217, 78] on link "KR8TIV Justice Corporation - 2025 - Inquiry Form" at bounding box center [223, 76] width 73 height 7
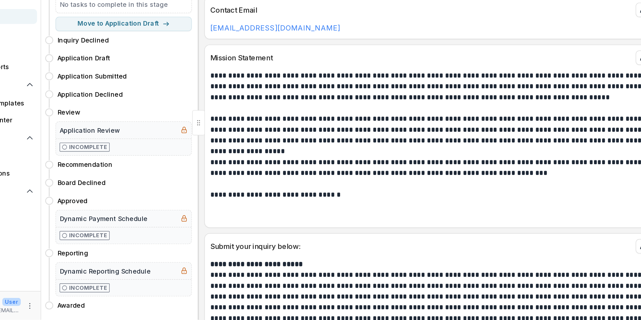
scroll to position [71, 0]
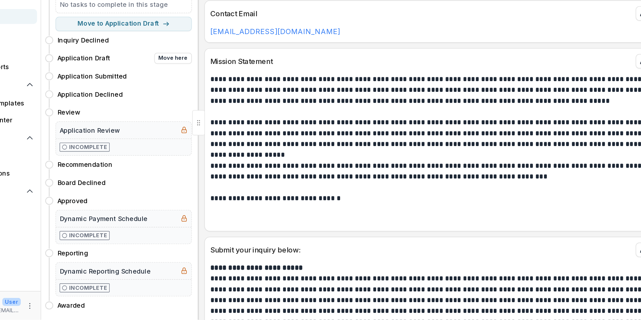
click at [124, 133] on h4 "Application Draft" at bounding box center [112, 131] width 38 height 7
click at [138, 132] on div "Application Draft Move here" at bounding box center [141, 132] width 97 height 8
click at [137, 146] on h4 "Application Submitted" at bounding box center [118, 144] width 50 height 7
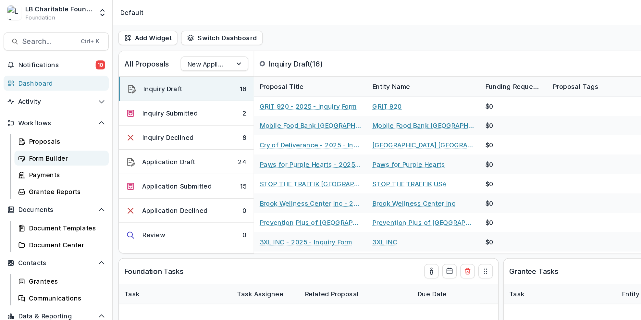
click at [69, 118] on link "Form Builder" at bounding box center [44, 113] width 68 height 11
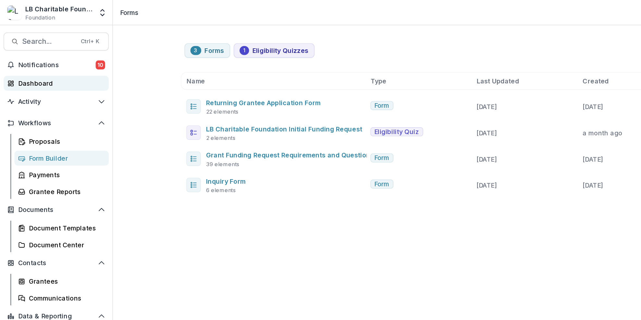
click at [40, 58] on div "Dashboard" at bounding box center [43, 59] width 60 height 7
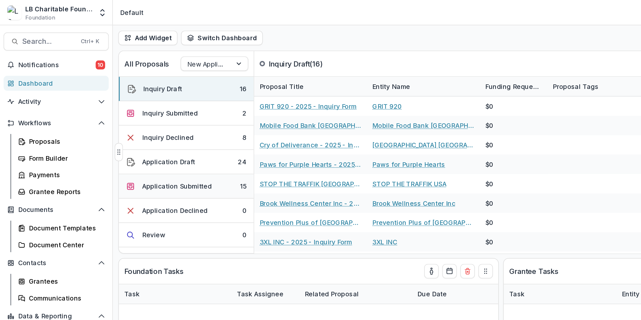
click at [143, 130] on div "Inquiry Draft 16 Inquiry Submitted 2 Inquiry Declined 8 Application Draft 24 Ap…" at bounding box center [133, 160] width 97 height 210
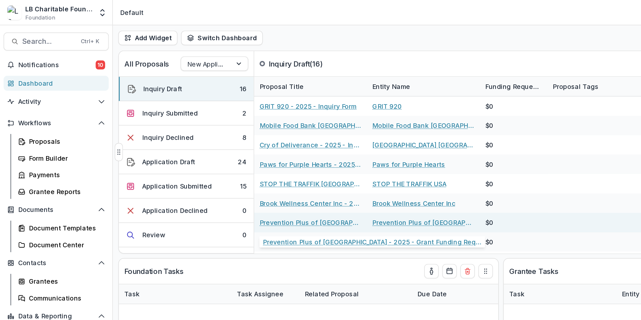
click at [217, 160] on link "Prevention Plus of [GEOGRAPHIC_DATA] - 2025 - Grant Funding Request Requirement…" at bounding box center [223, 160] width 73 height 7
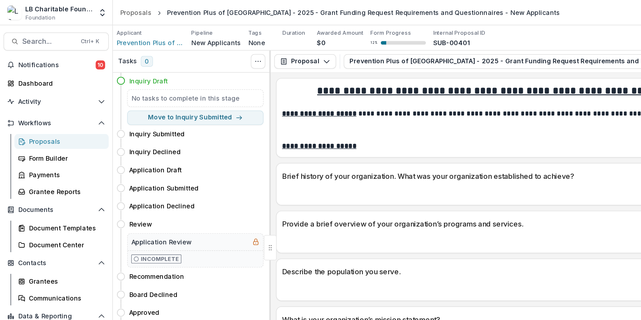
click at [253, 156] on div "Provide a brief overview of your organization’s programs and services." at bounding box center [361, 159] width 324 height 14
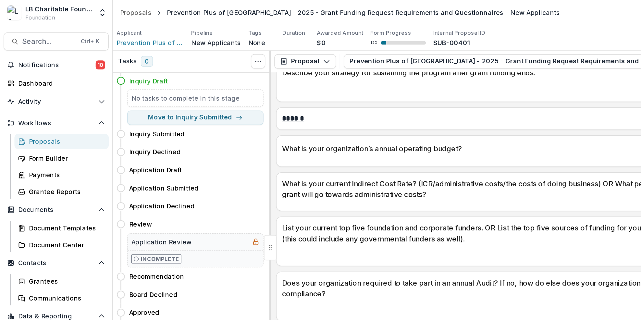
scroll to position [716, 0]
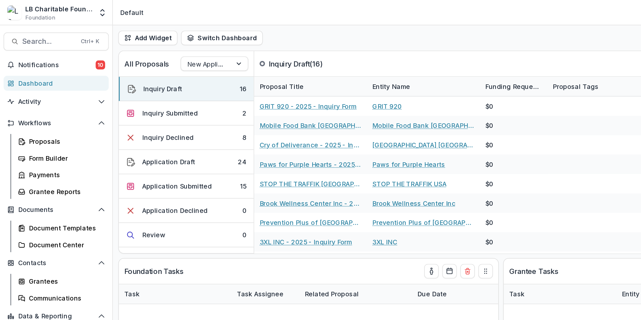
click at [32, 59] on div "Dashboard" at bounding box center [43, 59] width 60 height 7
click at [146, 115] on button "Application Draft 24" at bounding box center [133, 117] width 97 height 18
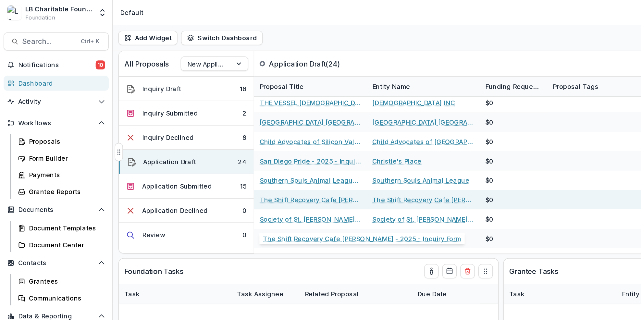
scroll to position [31, 0]
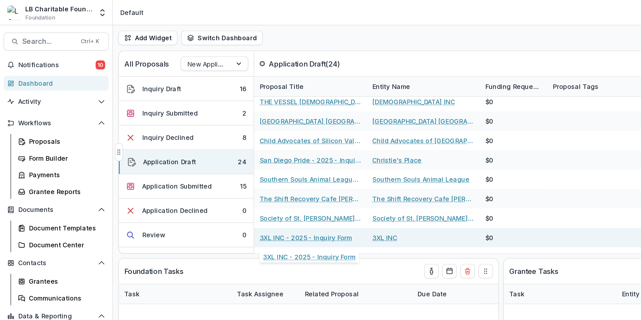
click at [217, 173] on link "3XL INC - 2025 - Inquiry Form" at bounding box center [220, 171] width 67 height 7
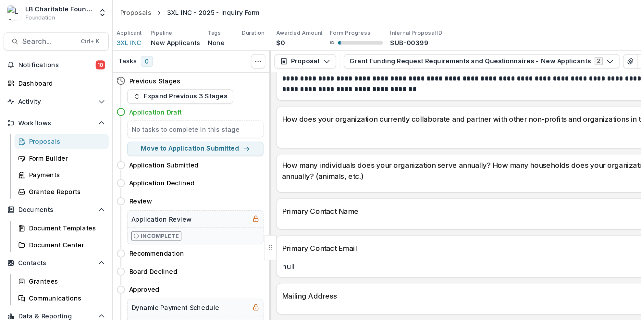
scroll to position [342, 0]
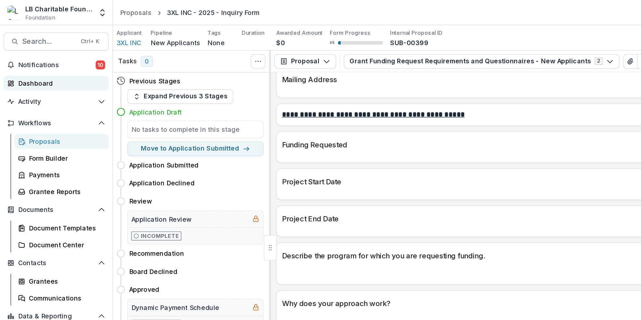
click at [38, 60] on div "Dashboard" at bounding box center [43, 59] width 60 height 7
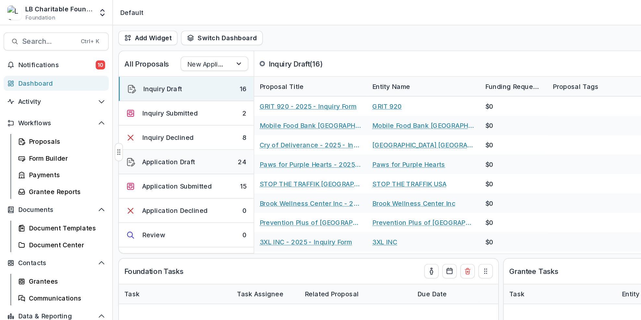
click at [149, 117] on button "Application Draft 24" at bounding box center [133, 117] width 97 height 18
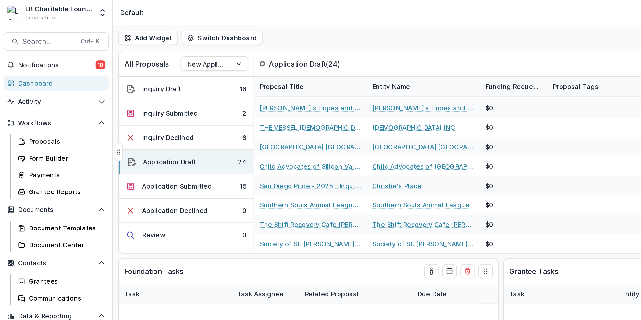
scroll to position [62, 0]
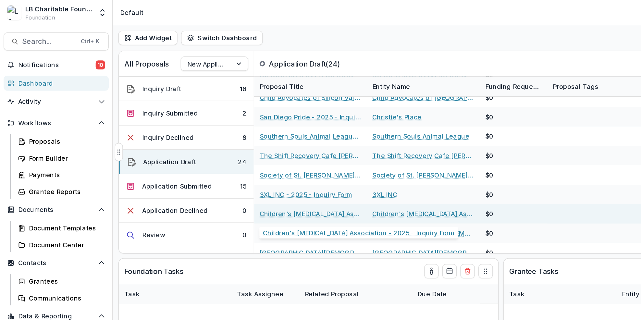
click at [85, 108] on button "Application Draft 24" at bounding box center [133, 117] width 97 height 18
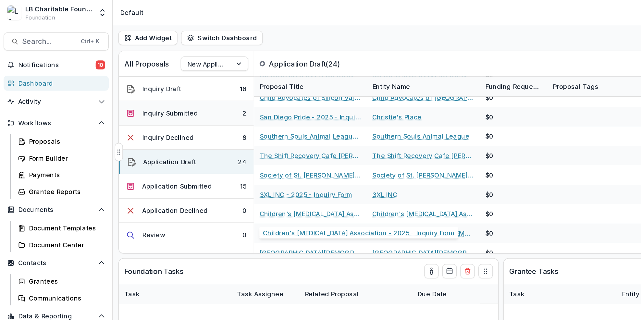
click at [157, 84] on button "Inquiry Submitted 2" at bounding box center [133, 82] width 97 height 18
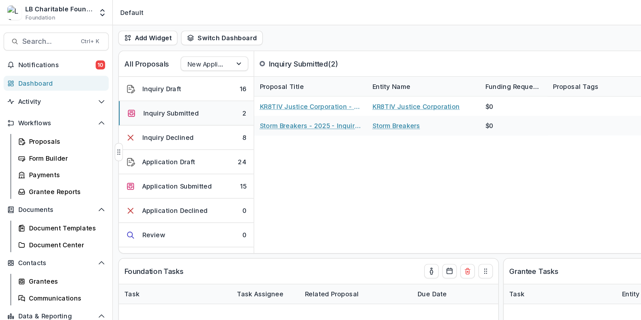
scroll to position [0, 0]
click at [163, 138] on button "Application Submitted 15" at bounding box center [133, 134] width 97 height 18
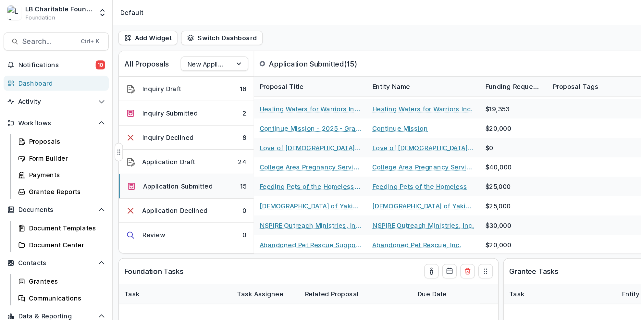
scroll to position [97, 0]
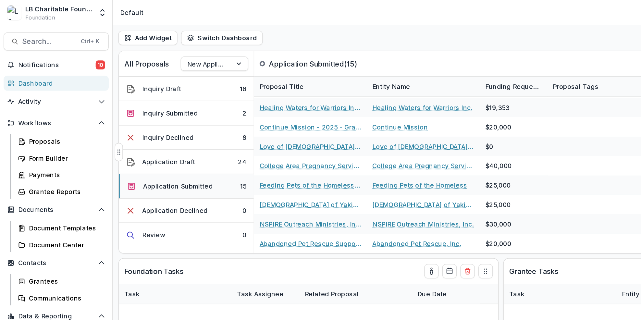
click at [162, 131] on button "Application Submitted 15" at bounding box center [133, 134] width 97 height 18
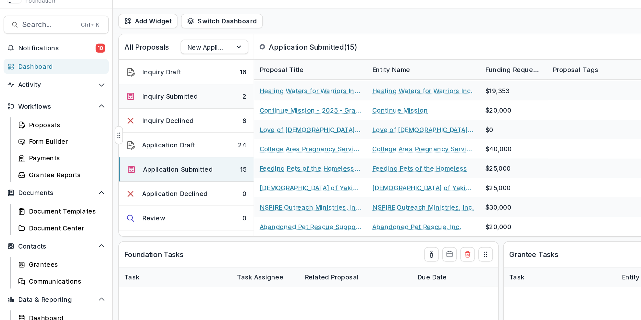
click at [158, 88] on button "Inquiry Submitted 2" at bounding box center [133, 82] width 97 height 18
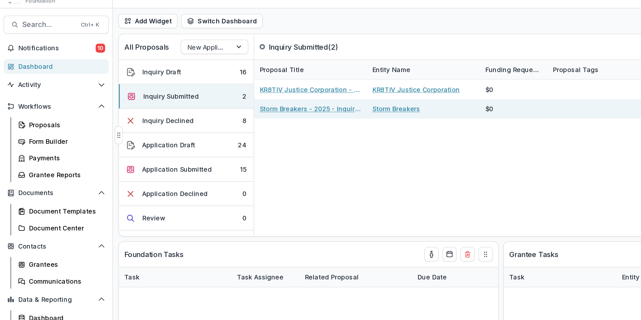
click at [244, 89] on link "Storm Breakers - 2025 - Inquiry Form" at bounding box center [223, 90] width 73 height 7
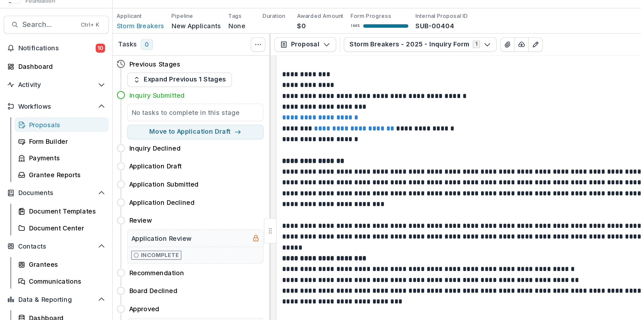
scroll to position [245, 0]
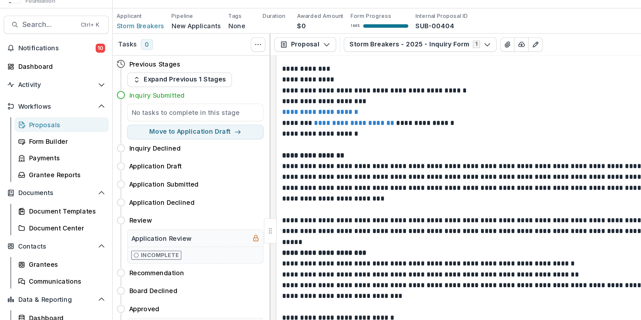
click at [405, 207] on p "**********" at bounding box center [360, 210] width 315 height 8
click at [56, 60] on div "Dashboard" at bounding box center [43, 59] width 60 height 7
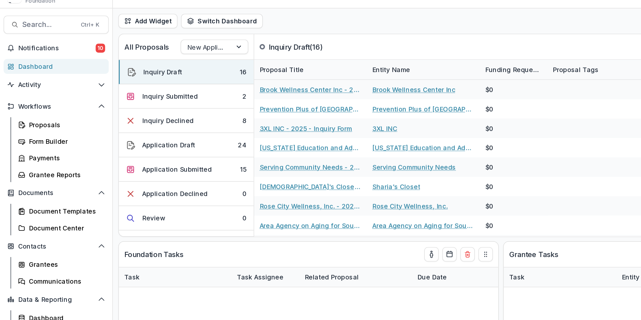
scroll to position [70, 0]
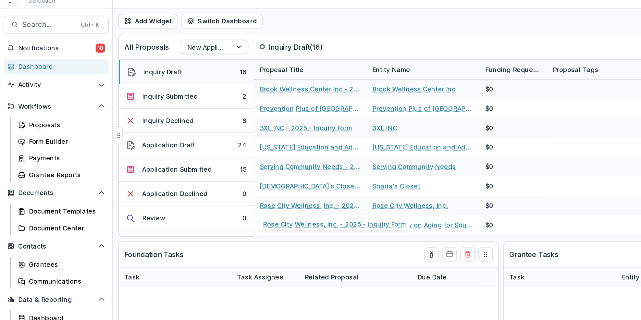
click at [164, 65] on button "Inquiry Draft 16" at bounding box center [133, 64] width 97 height 18
click at [157, 63] on button "Inquiry Draft 16" at bounding box center [133, 64] width 97 height 18
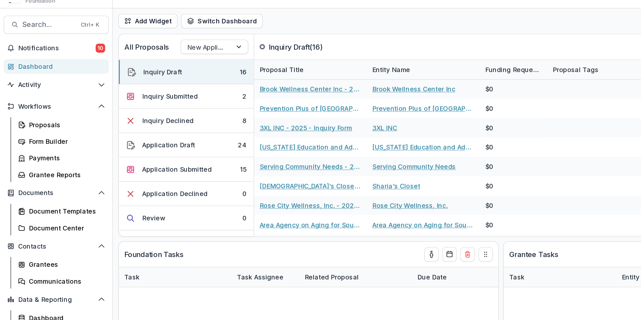
click at [43, 64] on link "Dashboard" at bounding box center [41, 60] width 76 height 11
click at [131, 65] on button "Inquiry Draft 16" at bounding box center [133, 64] width 97 height 18
click at [131, 64] on button "Inquiry Draft 16" at bounding box center [133, 64] width 97 height 18
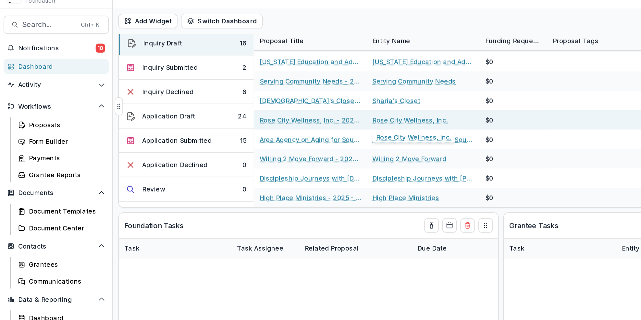
scroll to position [22, 0]
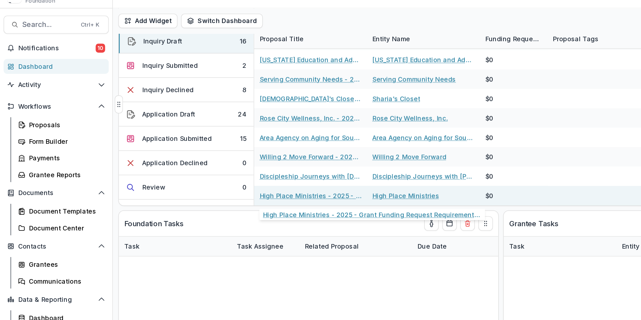
click at [230, 151] on link "High Place Ministries - 2025 - Grant Funding Request Requirements and Questionn…" at bounding box center [223, 153] width 73 height 7
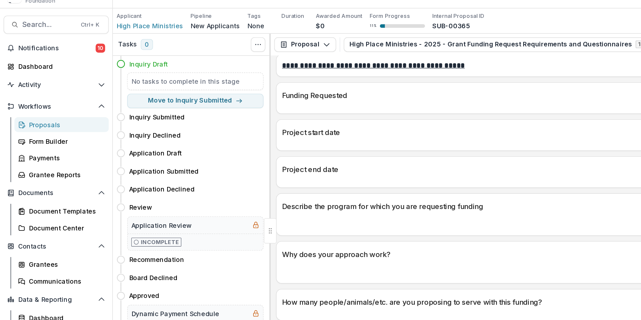
scroll to position [408, 0]
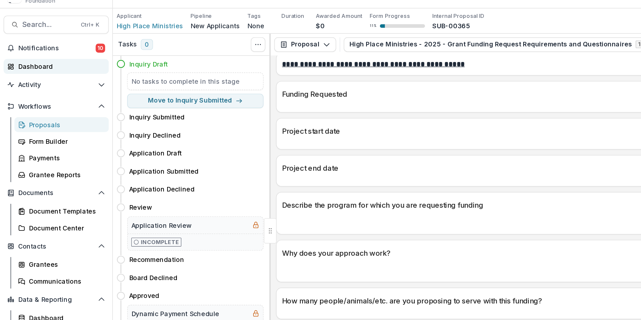
click at [38, 57] on div "Dashboard" at bounding box center [43, 59] width 60 height 7
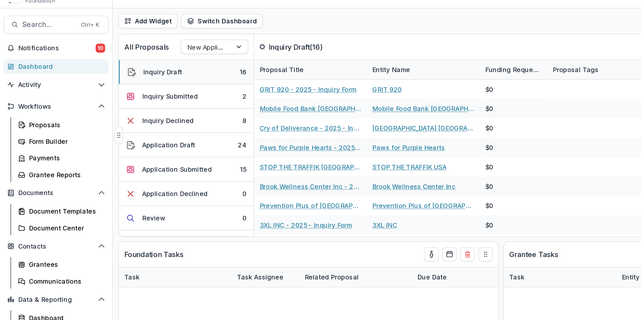
click at [151, 64] on button "Inquiry Draft 16" at bounding box center [133, 64] width 97 height 18
click at [154, 65] on button "Inquiry Draft 16" at bounding box center [133, 64] width 97 height 18
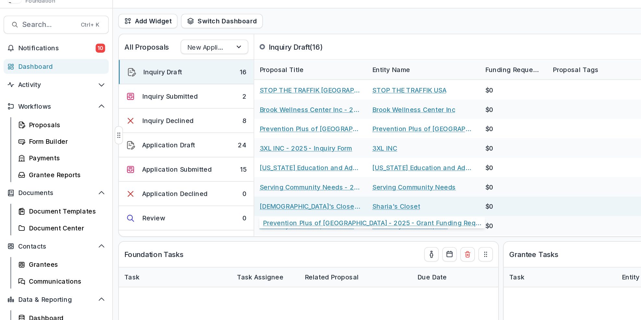
scroll to position [93, 0]
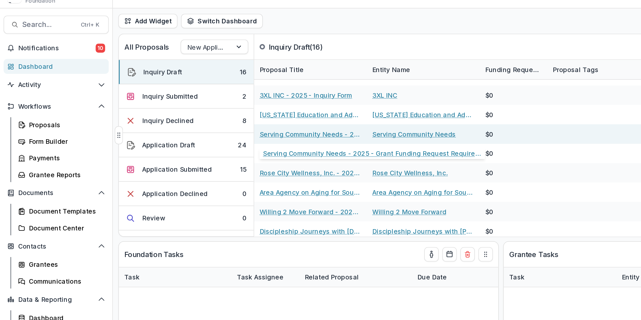
click at [223, 107] on link "Serving Community Needs - 2025 - Grant Funding Request Requirements and Questio…" at bounding box center [223, 108] width 73 height 7
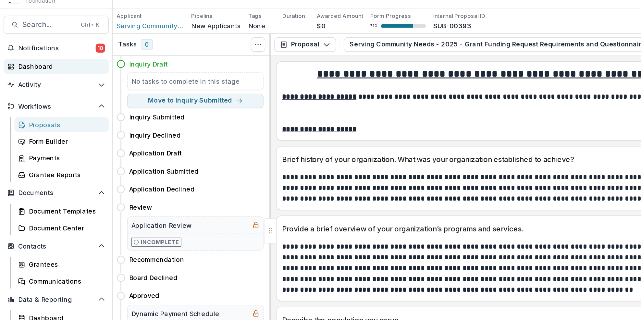
click at [53, 61] on div "Dashboard" at bounding box center [43, 59] width 60 height 7
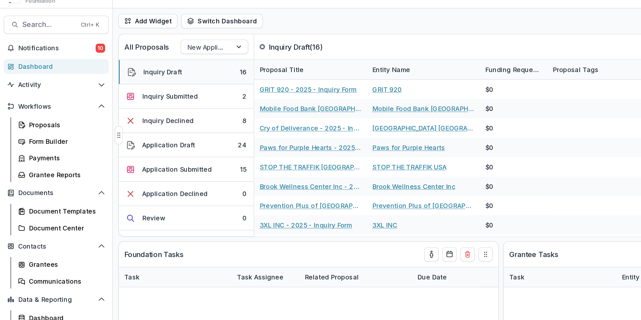
click at [148, 68] on button "Inquiry Draft 16" at bounding box center [133, 64] width 97 height 18
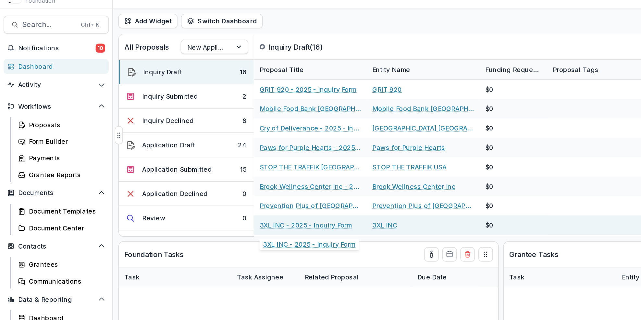
click at [232, 173] on link "3XL INC - 2025 - Inquiry Form" at bounding box center [220, 174] width 67 height 7
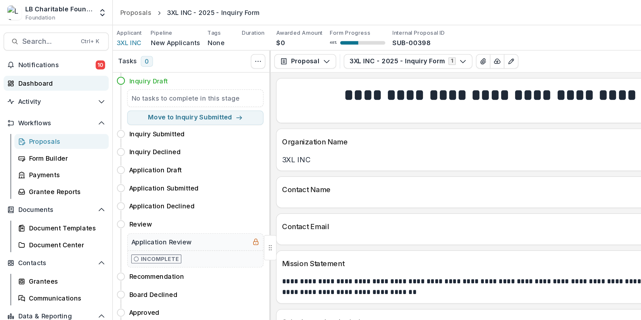
click at [50, 58] on div "Dashboard" at bounding box center [43, 59] width 60 height 7
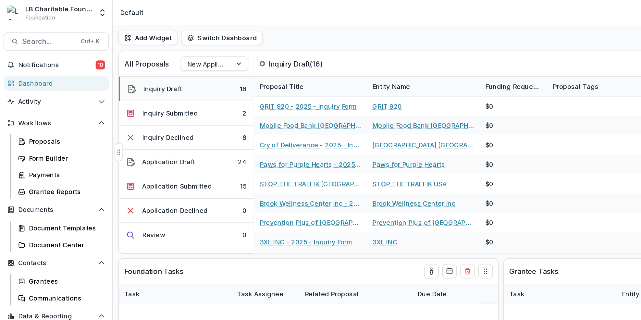
click at [150, 68] on button "Inquiry Draft 16" at bounding box center [133, 64] width 97 height 18
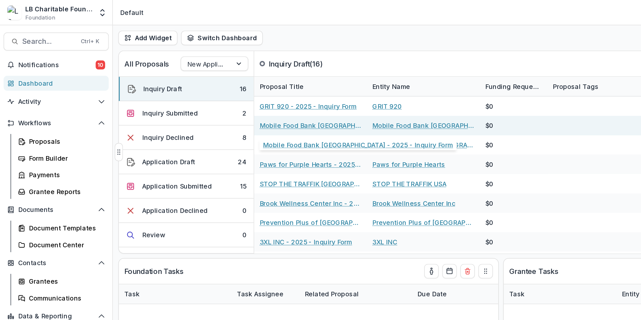
click at [212, 87] on link "Mobile Food Bank [GEOGRAPHIC_DATA] - 2025 - Inquiry Form" at bounding box center [223, 90] width 73 height 7
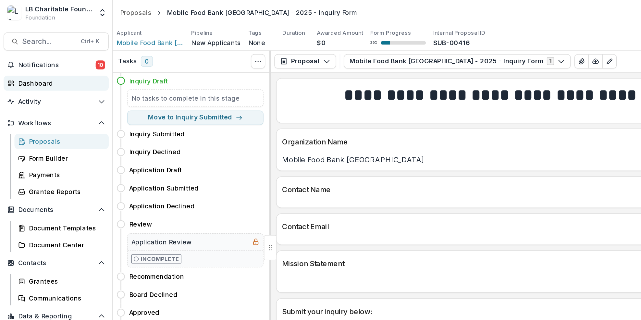
click at [52, 62] on div "Dashboard" at bounding box center [43, 59] width 60 height 7
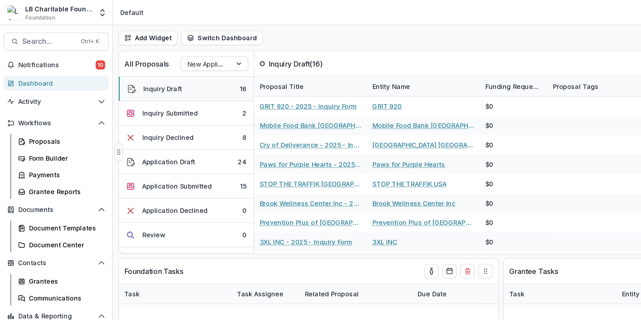
click at [159, 68] on button "Inquiry Draft 16" at bounding box center [133, 64] width 97 height 18
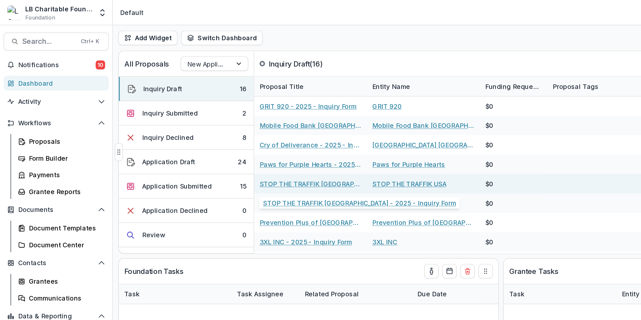
click at [218, 130] on link "STOP THE TRAFFIK [GEOGRAPHIC_DATA] - 2025 - Inquiry Form" at bounding box center [223, 132] width 73 height 7
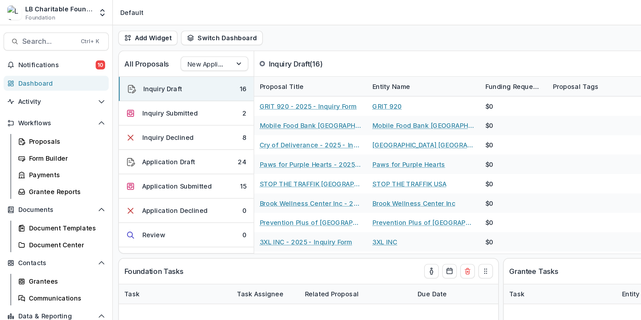
click at [52, 58] on div "Dashboard" at bounding box center [43, 59] width 60 height 7
click at [163, 67] on button "Inquiry Draft 16" at bounding box center [133, 64] width 97 height 18
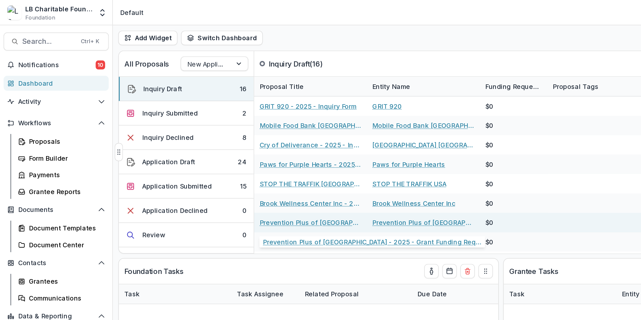
click at [228, 160] on link "Prevention Plus of [GEOGRAPHIC_DATA] - 2025 - Grant Funding Request Requirement…" at bounding box center [223, 160] width 73 height 7
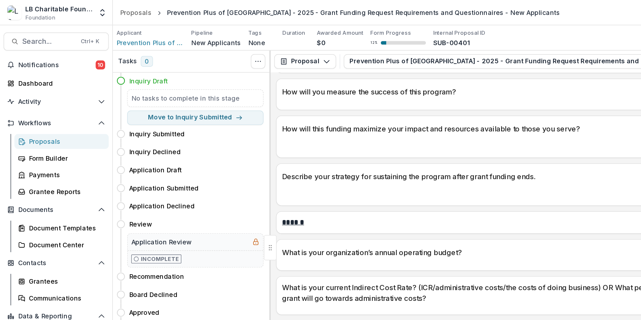
scroll to position [673, 0]
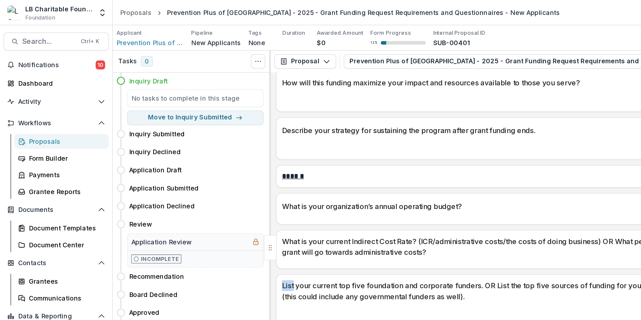
click at [409, 195] on div "**********" at bounding box center [361, 186] width 333 height 268
click at [37, 62] on div "Dashboard" at bounding box center [43, 59] width 60 height 7
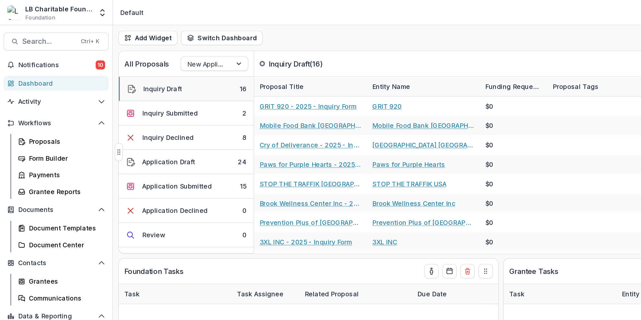
click at [160, 68] on button "Inquiry Draft 16" at bounding box center [133, 64] width 97 height 18
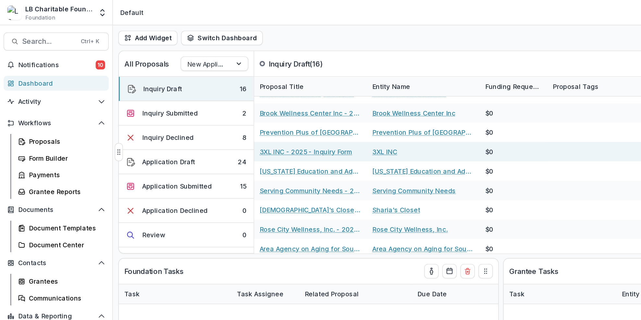
scroll to position [93, 0]
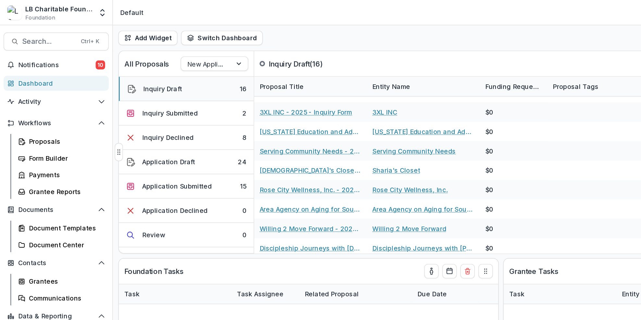
click at [152, 66] on button "Inquiry Draft 16" at bounding box center [133, 64] width 97 height 18
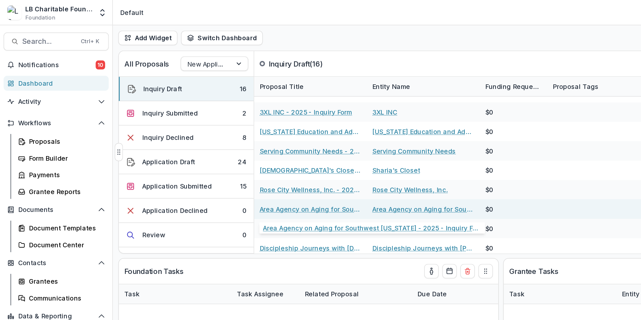
click at [210, 150] on link "Area Agency on Aging for Southwest [US_STATE] - 2025 - Inquiry Form" at bounding box center [223, 150] width 73 height 7
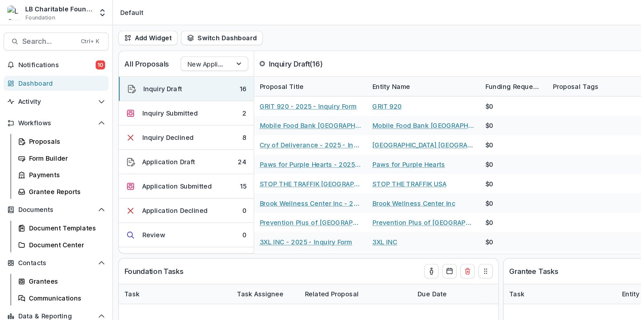
click at [45, 64] on link "Dashboard" at bounding box center [41, 60] width 76 height 11
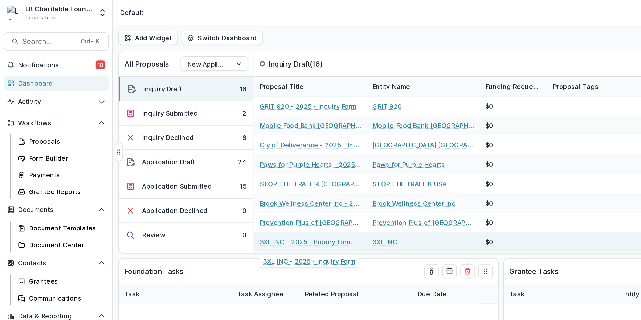
click at [223, 174] on link "3XL INC - 2025 - Inquiry Form" at bounding box center [220, 174] width 67 height 7
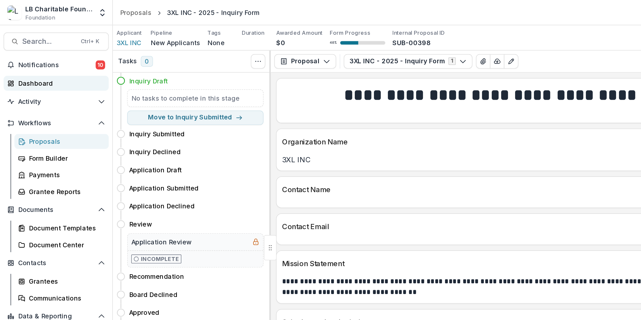
click at [50, 58] on div "Dashboard" at bounding box center [43, 59] width 60 height 7
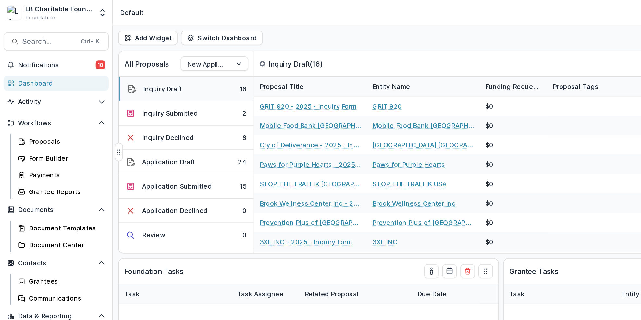
click at [160, 66] on button "Inquiry Draft 16" at bounding box center [133, 64] width 97 height 18
click at [148, 68] on button "Inquiry Draft 16" at bounding box center [133, 64] width 97 height 18
click at [155, 62] on button "Inquiry Draft 16" at bounding box center [133, 64] width 97 height 18
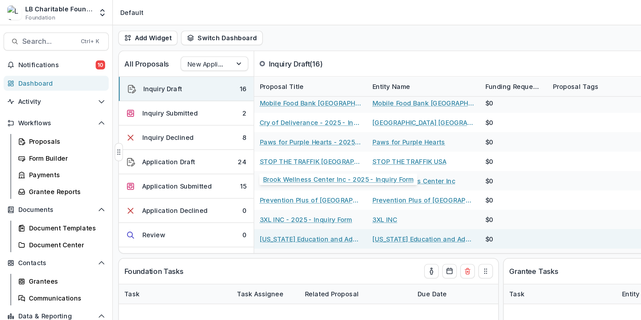
scroll to position [31, 0]
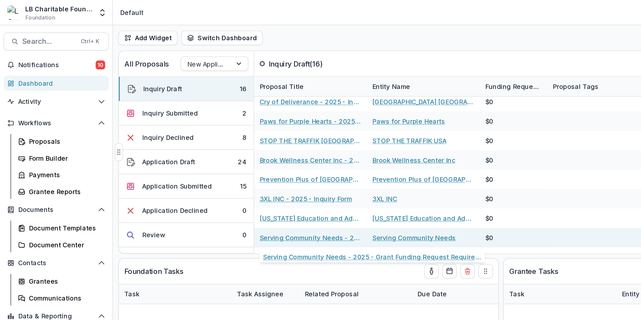
click at [216, 168] on link "Serving Community Needs - 2025 - Grant Funding Request Requirements and Questio…" at bounding box center [223, 171] width 73 height 7
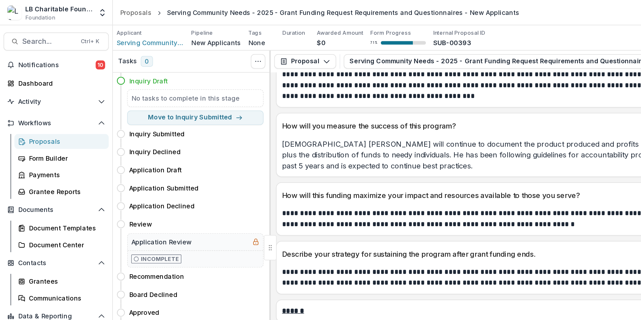
scroll to position [802, 0]
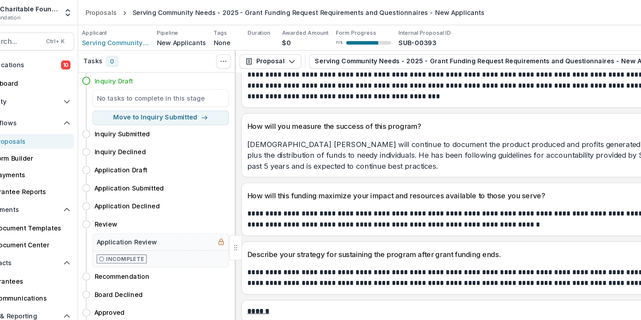
click at [431, 208] on p "**********" at bounding box center [360, 200] width 315 height 16
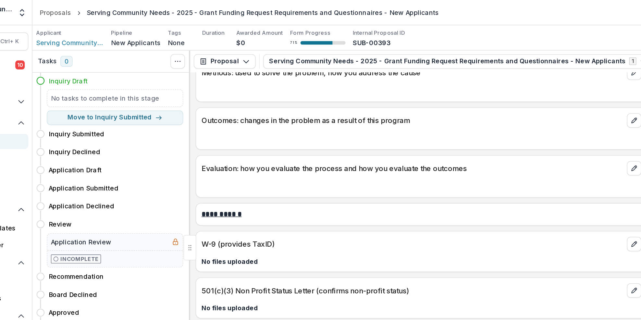
scroll to position [1287, 0]
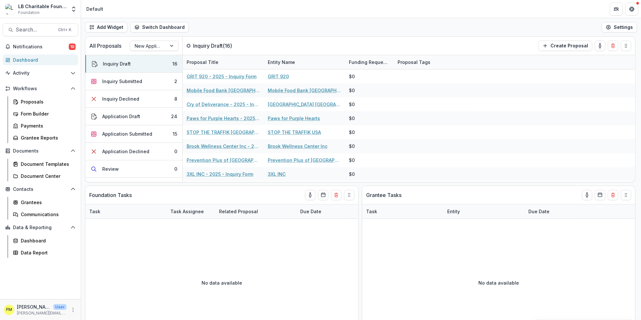
click at [42, 57] on div "Dashboard" at bounding box center [43, 59] width 60 height 7
click at [141, 63] on button "Inquiry Draft 16" at bounding box center [133, 64] width 97 height 18
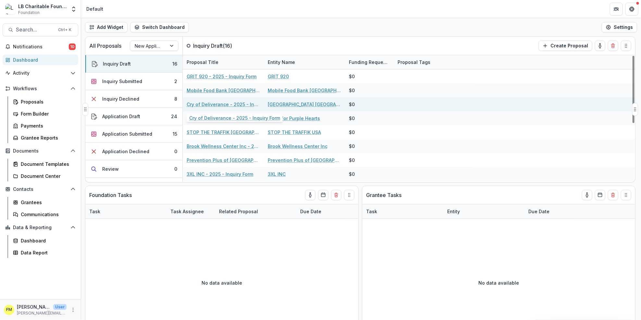
click at [222, 107] on link "Cry of Deliverance - 2025 - Inquiry Form" at bounding box center [223, 104] width 73 height 7
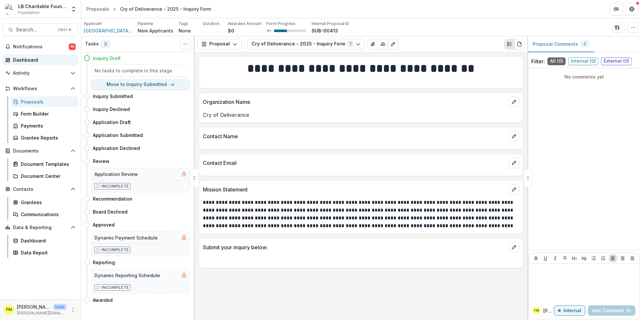
click at [45, 59] on div "Dashboard" at bounding box center [43, 59] width 60 height 7
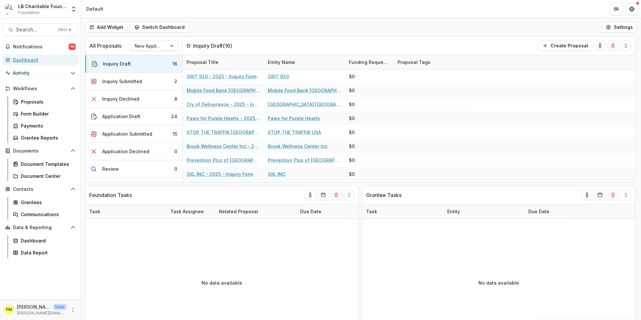
scroll to position [3, 0]
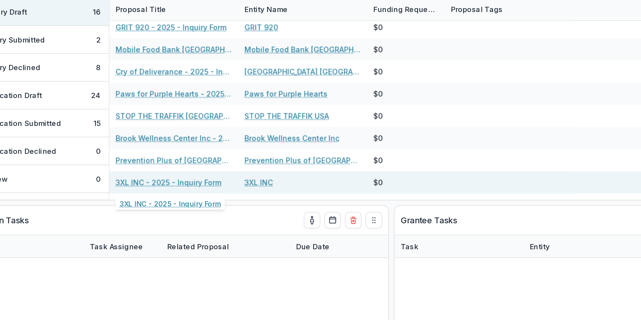
click at [199, 171] on link "3XL INC - 2025 - Inquiry Form" at bounding box center [220, 171] width 67 height 7
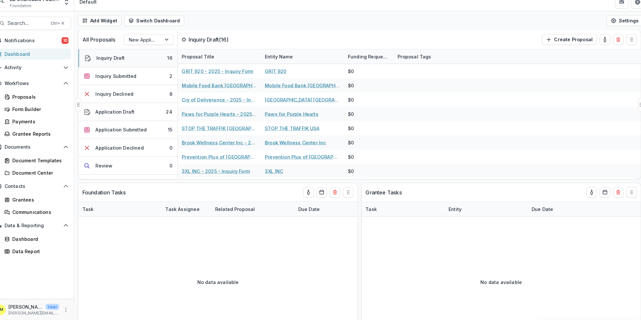
click at [154, 67] on button "Inquiry Draft 16" at bounding box center [133, 64] width 97 height 18
click at [131, 64] on button "Inquiry Draft 16" at bounding box center [133, 64] width 97 height 18
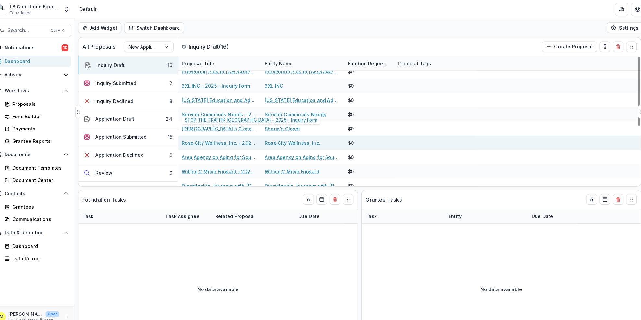
scroll to position [111, 0]
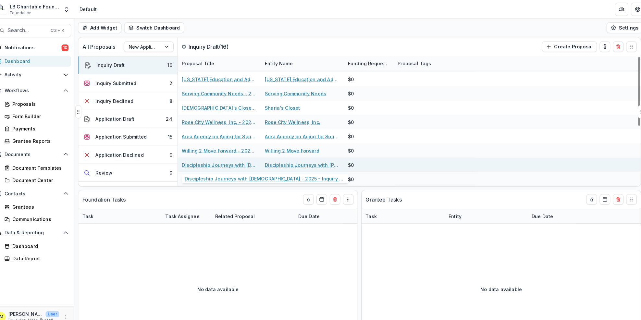
click at [221, 162] on link "Discipleship Journeys with [DEMOGRAPHIC_DATA] - 2025 - Inquiry Form" at bounding box center [223, 161] width 73 height 7
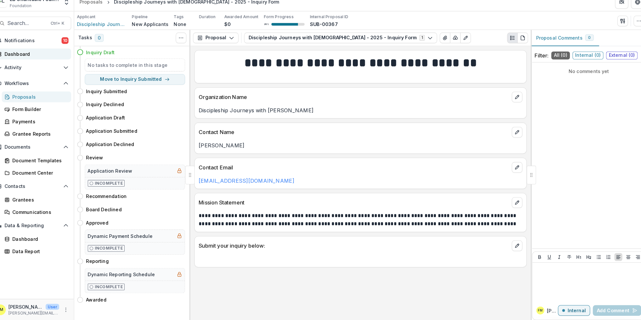
click at [28, 56] on div "Dashboard" at bounding box center [43, 59] width 60 height 7
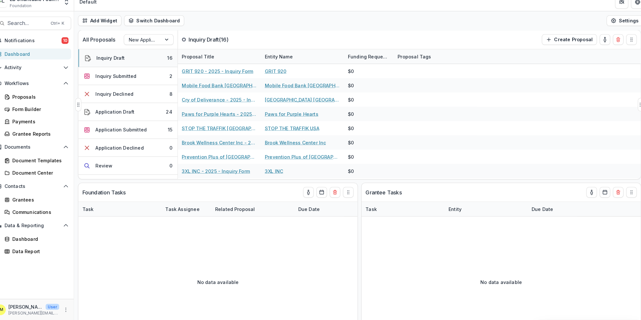
click at [128, 63] on div "Inquiry Draft" at bounding box center [117, 63] width 28 height 7
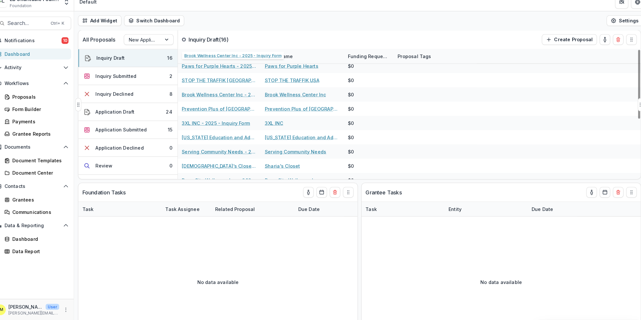
scroll to position [111, 0]
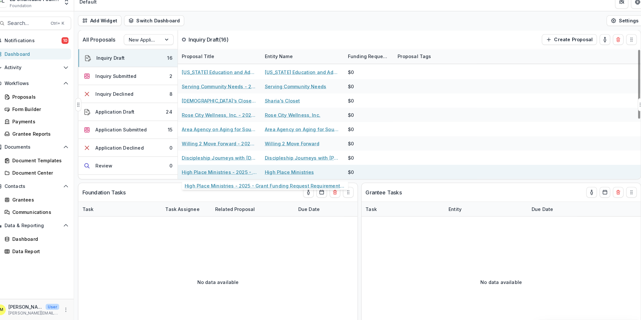
click at [227, 175] on link "High Place Ministries - 2025 - Grant Funding Request Requirements and Questionn…" at bounding box center [223, 175] width 73 height 7
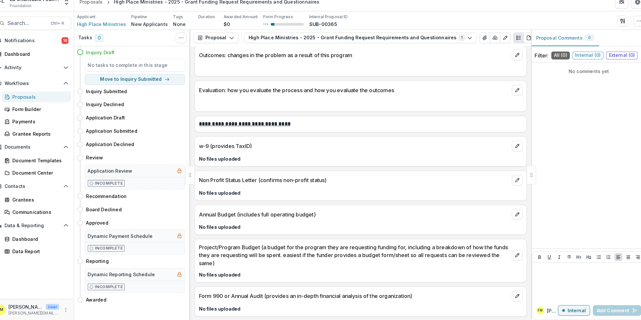
scroll to position [1055, 0]
click at [42, 62] on div "Dashboard" at bounding box center [43, 59] width 60 height 7
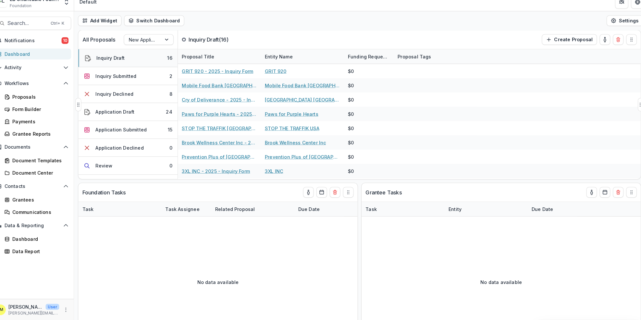
click at [163, 69] on button "Inquiry Draft 16" at bounding box center [133, 64] width 97 height 18
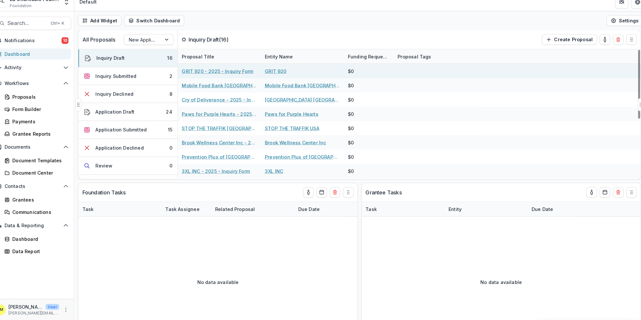
click at [205, 75] on link "GRIT 920 - 2025 - Inquiry Form" at bounding box center [222, 76] width 70 height 7
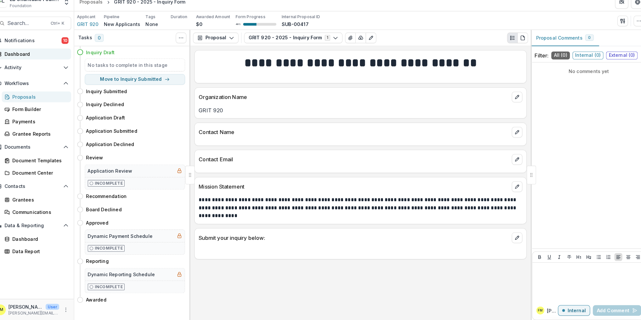
click at [34, 57] on div "Dashboard" at bounding box center [43, 59] width 60 height 7
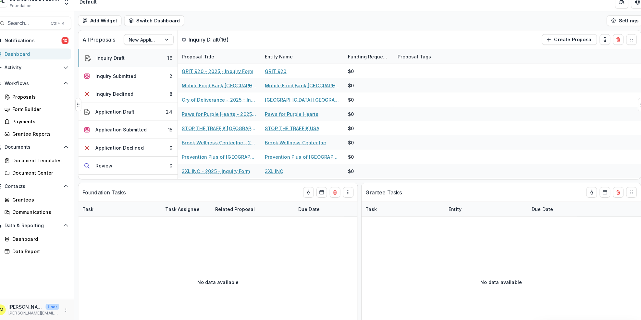
click at [158, 65] on button "Inquiry Draft 16" at bounding box center [133, 64] width 97 height 18
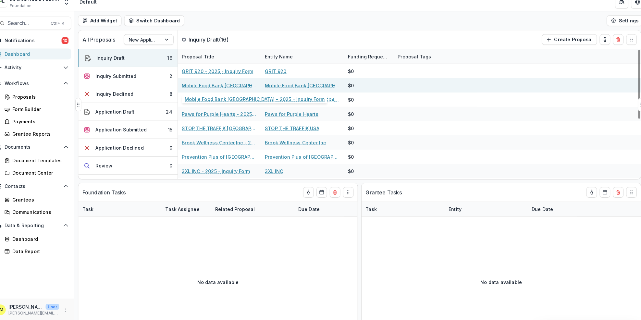
click at [207, 88] on link "Mobile Food Bank [GEOGRAPHIC_DATA] - 2025 - Inquiry Form" at bounding box center [223, 90] width 73 height 7
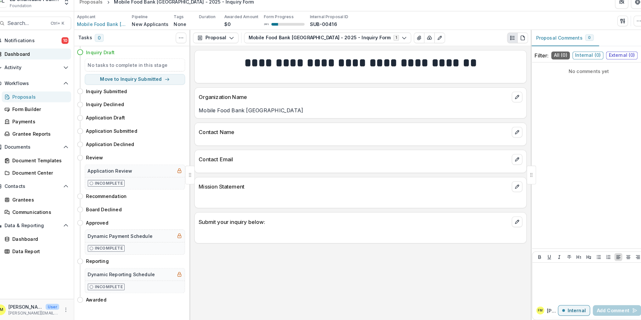
click at [38, 62] on div "Dashboard" at bounding box center [43, 59] width 60 height 7
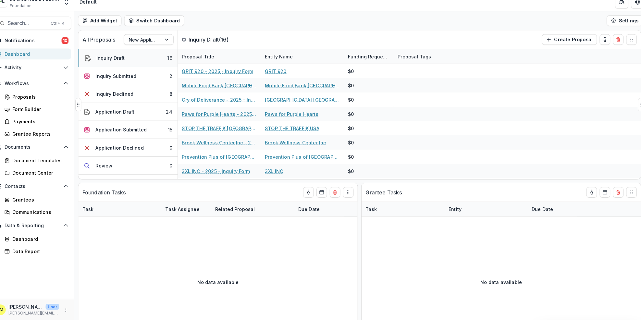
click at [127, 66] on div "Inquiry Draft" at bounding box center [117, 63] width 28 height 7
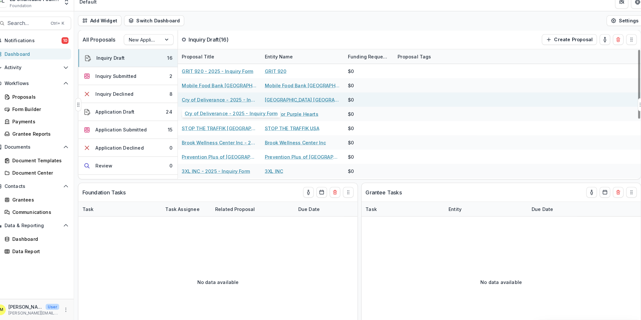
click at [203, 103] on link "Cry of Deliverance - 2025 - Inquiry Form" at bounding box center [223, 104] width 73 height 7
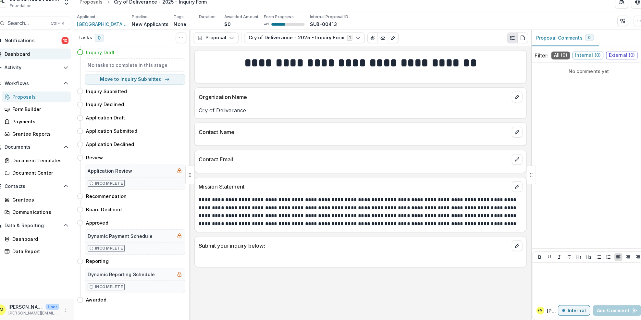
click at [47, 63] on div "Dashboard" at bounding box center [43, 59] width 60 height 7
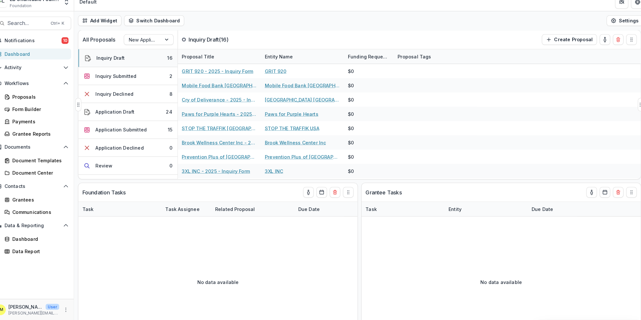
click at [149, 61] on button "Inquiry Draft 16" at bounding box center [133, 64] width 97 height 18
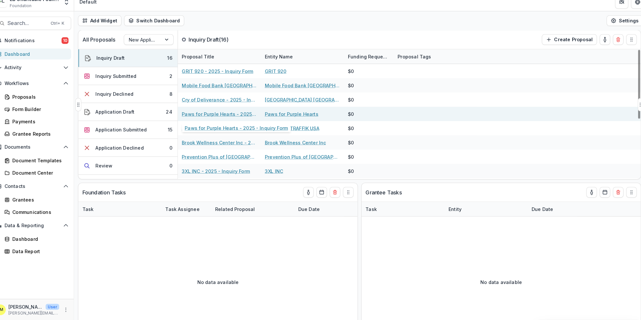
click at [210, 117] on link "Paws for Purple Hearts - 2025 - Inquiry Form" at bounding box center [223, 118] width 73 height 7
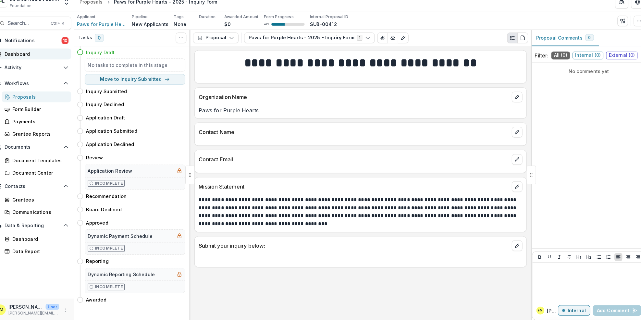
click at [48, 56] on link "Dashboard" at bounding box center [41, 60] width 76 height 11
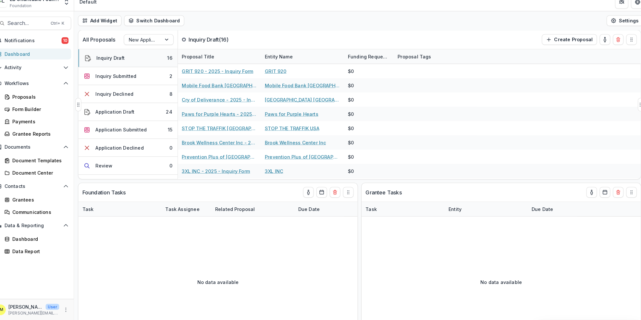
click at [135, 65] on button "Inquiry Draft 16" at bounding box center [133, 64] width 97 height 18
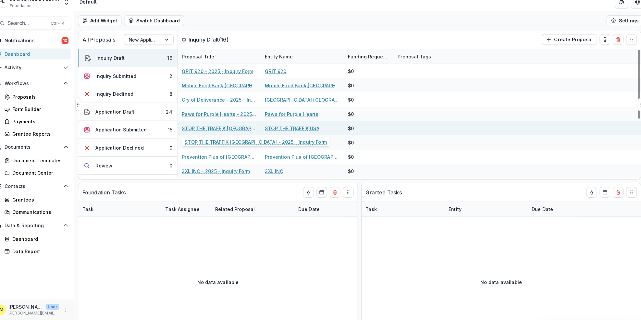
click at [210, 133] on link "STOP THE TRAFFIK [GEOGRAPHIC_DATA] - 2025 - Inquiry Form" at bounding box center [223, 132] width 73 height 7
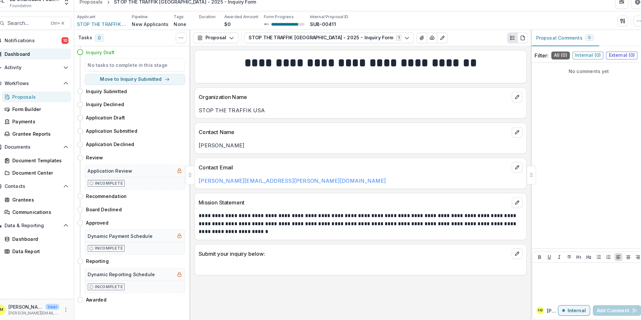
click at [45, 60] on div "Dashboard" at bounding box center [43, 59] width 60 height 7
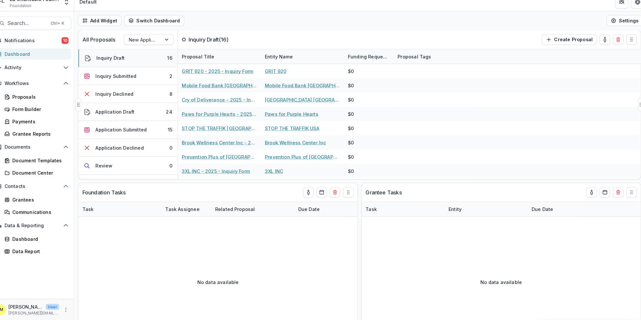
click at [132, 66] on button "Inquiry Draft 16" at bounding box center [133, 64] width 97 height 18
click at [161, 65] on button "Inquiry Draft 16" at bounding box center [133, 64] width 97 height 18
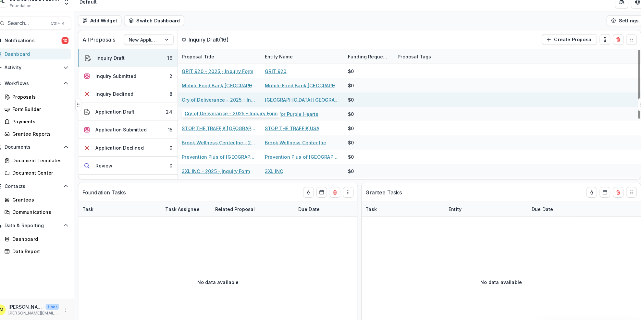
click at [209, 105] on link "Cry of Deliverance - 2025 - Inquiry Form" at bounding box center [223, 104] width 73 height 7
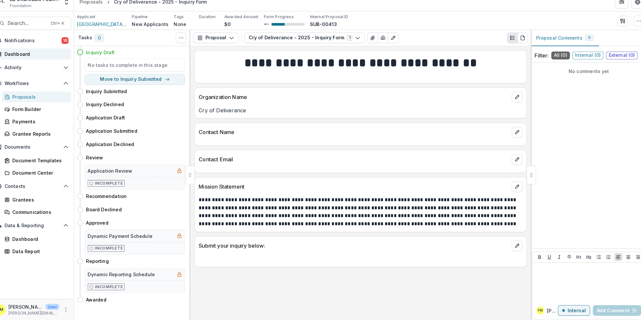
click at [34, 59] on div "Dashboard" at bounding box center [43, 59] width 60 height 7
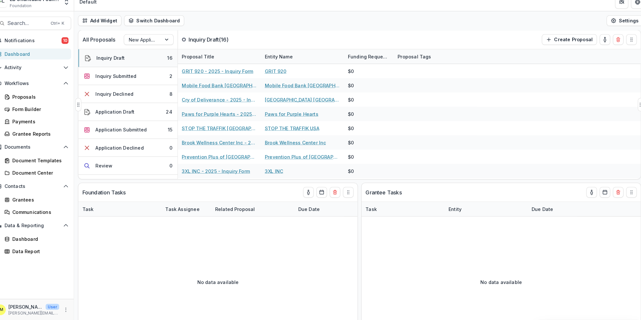
click at [140, 67] on button "Inquiry Draft 16" at bounding box center [133, 64] width 97 height 18
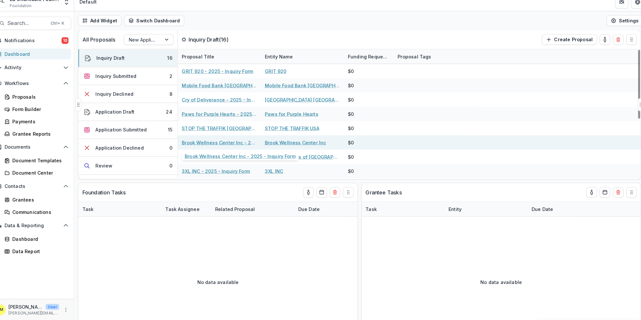
click at [220, 145] on link "Brook Wellness Center Inc - 2025 - Inquiry Form" at bounding box center [223, 146] width 73 height 7
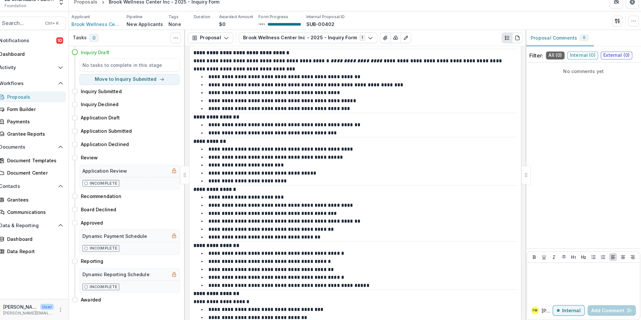
scroll to position [486, 0]
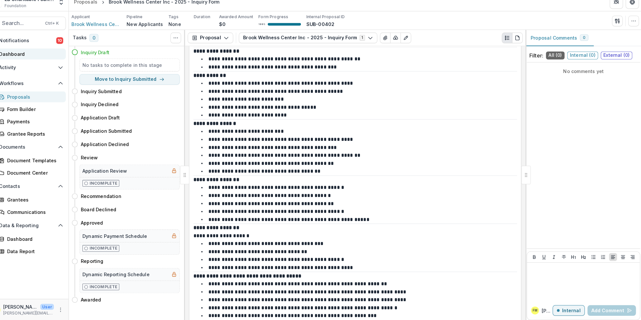
click at [52, 61] on div "Dashboard" at bounding box center [43, 59] width 60 height 7
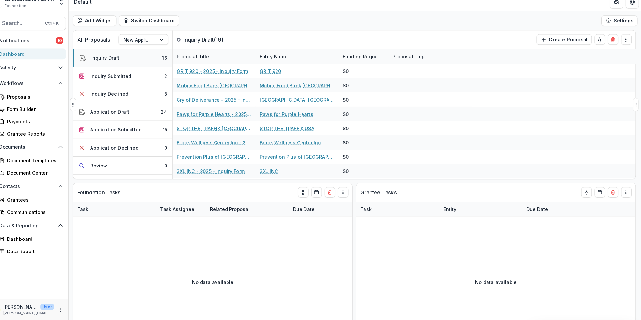
click at [141, 62] on button "Inquiry Draft 16" at bounding box center [133, 64] width 97 height 18
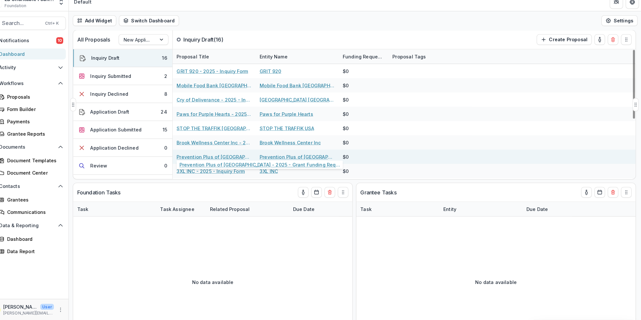
scroll to position [42, 0]
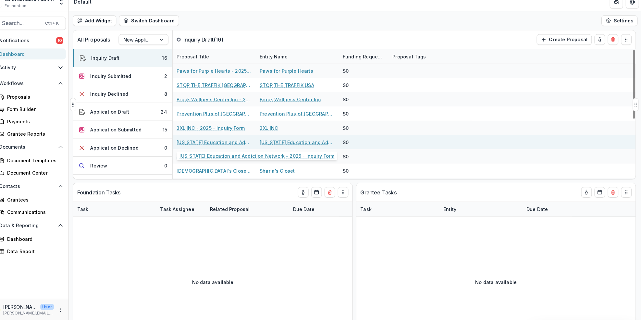
click at [216, 146] on link "[US_STATE] Education and Addiction Network - 2025 - Inquiry Form" at bounding box center [223, 146] width 73 height 7
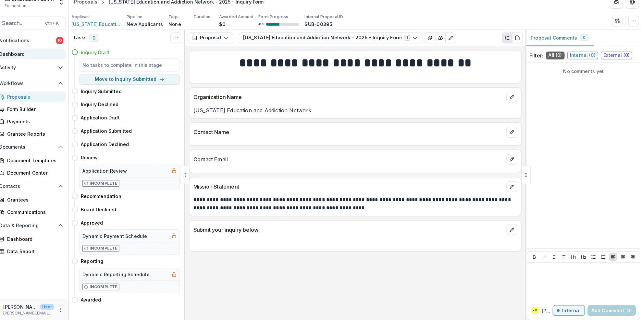
click at [49, 63] on link "Dashboard" at bounding box center [41, 60] width 76 height 11
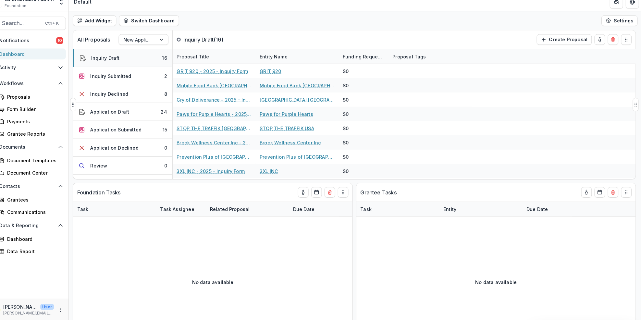
click at [132, 65] on button "Inquiry Draft 16" at bounding box center [133, 64] width 97 height 18
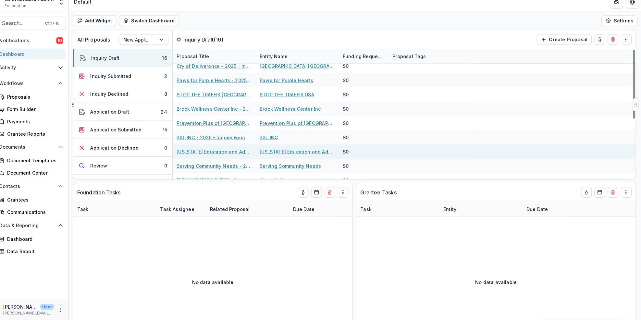
scroll to position [84, 0]
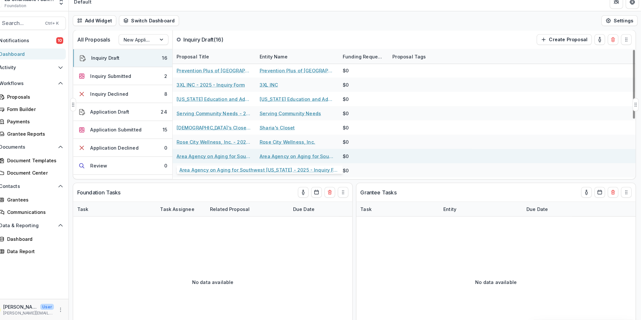
click at [215, 162] on link "Area Agency on Aging for Southwest [US_STATE] - 2025 - Inquiry Form" at bounding box center [223, 159] width 73 height 7
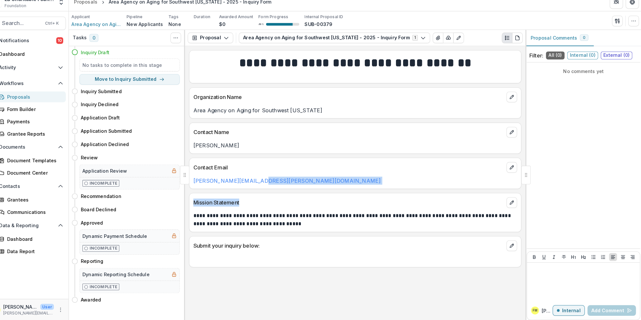
drag, startPoint x: 286, startPoint y: 190, endPoint x: 287, endPoint y: 200, distance: 10.4
click at [287, 200] on div "**********" at bounding box center [361, 186] width 333 height 268
click at [36, 57] on div "Dashboard" at bounding box center [43, 59] width 60 height 7
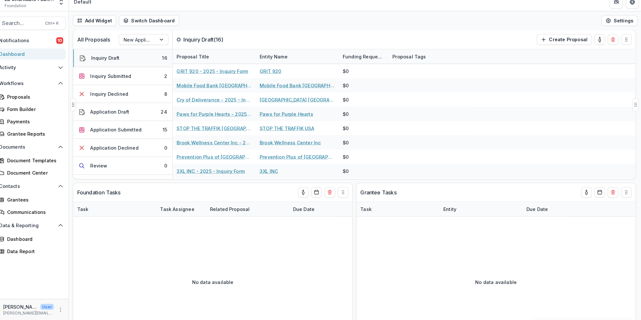
click at [139, 69] on button "Inquiry Draft 16" at bounding box center [133, 64] width 97 height 18
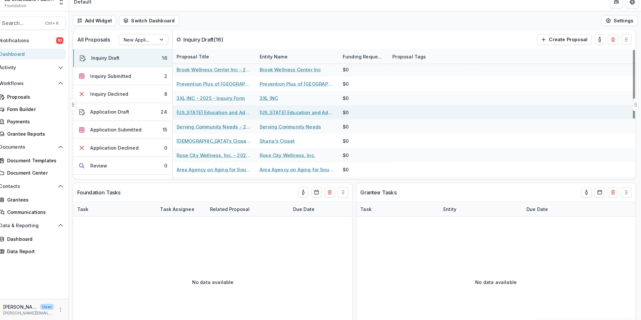
scroll to position [84, 0]
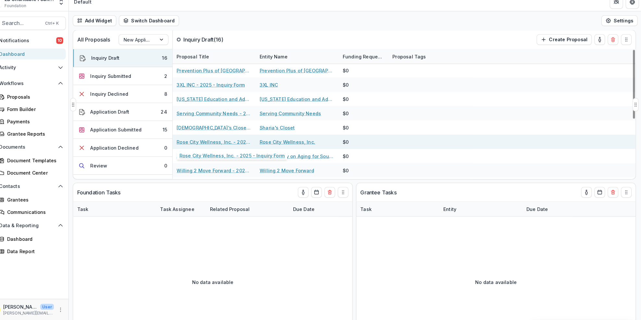
click at [209, 145] on link "Rose City Wellness, Inc. - 2025 - Inquiry Form" at bounding box center [223, 145] width 73 height 7
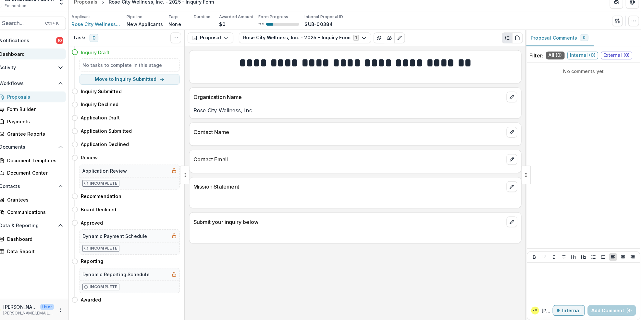
click at [36, 61] on div "Dashboard" at bounding box center [43, 59] width 60 height 7
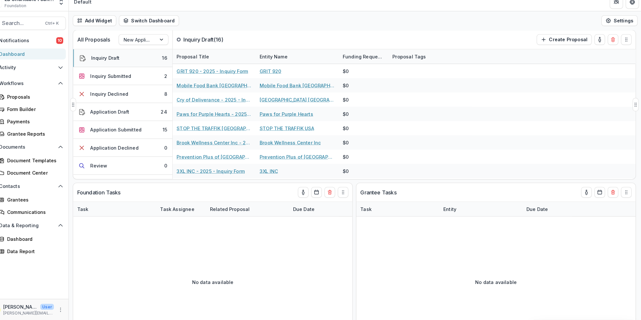
click at [120, 63] on div "Inquiry Draft" at bounding box center [117, 63] width 28 height 7
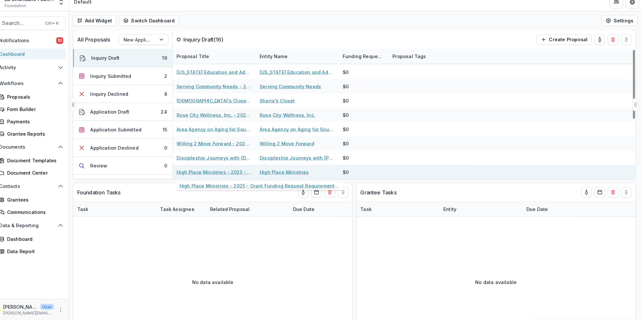
click at [227, 175] on link "High Place Ministries - 2025 - Grant Funding Request Requirements and Questionn…" at bounding box center [223, 175] width 73 height 7
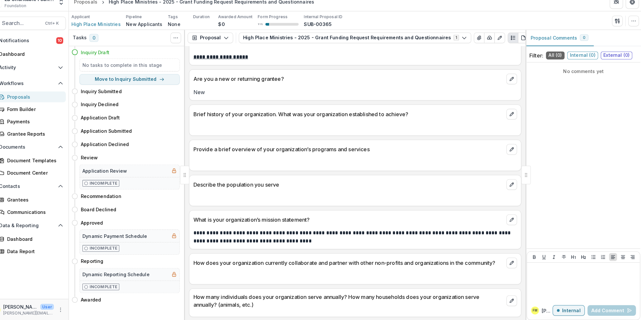
scroll to position [84, 0]
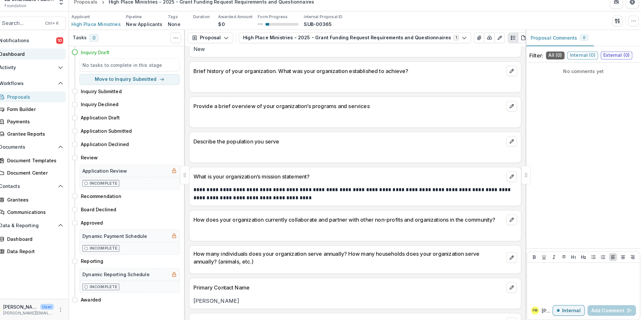
click at [37, 59] on div "Dashboard" at bounding box center [43, 59] width 60 height 7
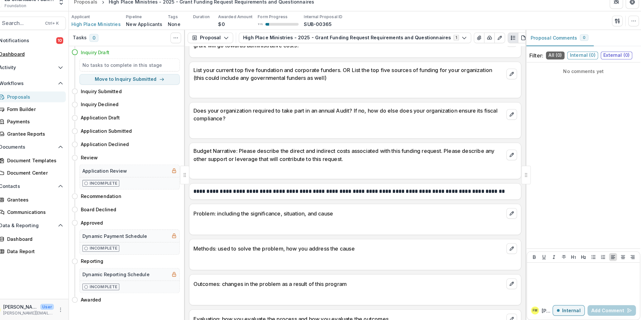
scroll to position [828, 0]
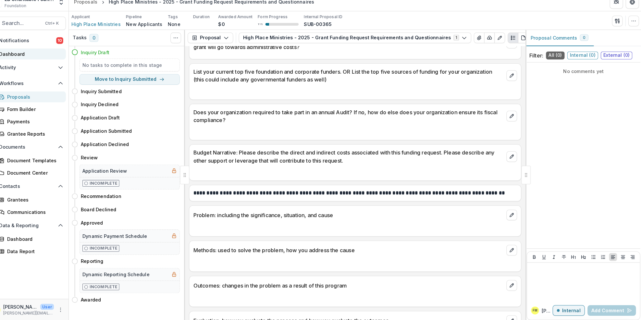
click at [59, 61] on div "Dashboard" at bounding box center [43, 59] width 60 height 7
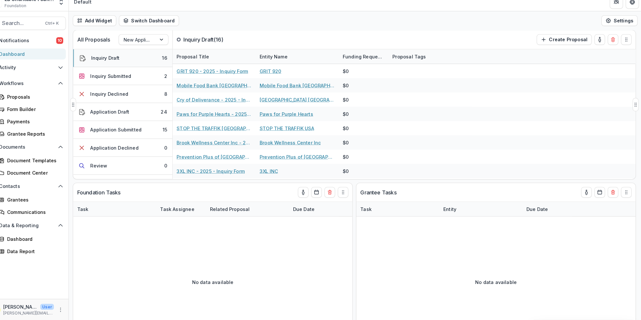
click at [152, 67] on button "Inquiry Draft 16" at bounding box center [133, 64] width 97 height 18
click at [143, 64] on button "Inquiry Draft 16" at bounding box center [133, 64] width 97 height 18
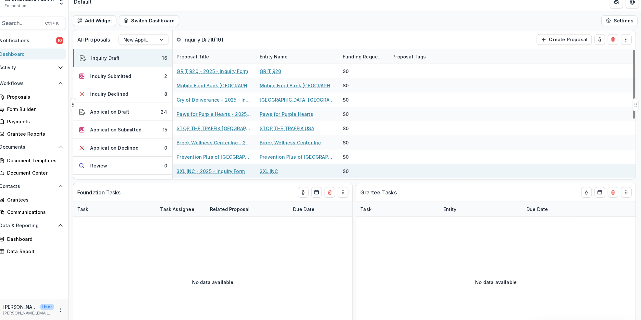
click at [226, 175] on link "3XL INC - 2025 - Inquiry Form" at bounding box center [220, 174] width 67 height 7
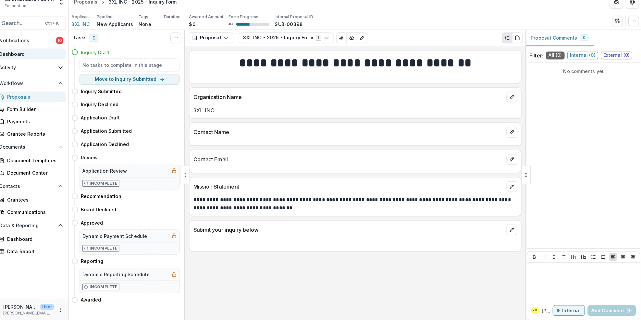
click at [32, 57] on div "Dashboard" at bounding box center [43, 59] width 60 height 7
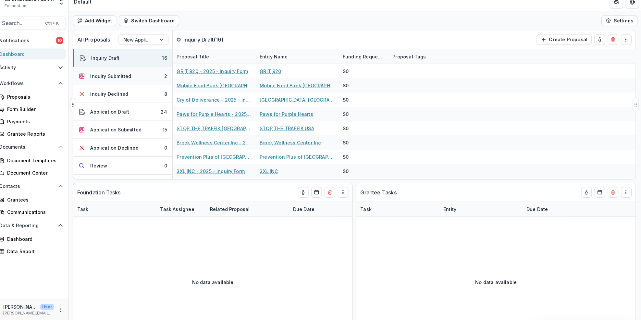
click at [146, 83] on button "Inquiry Submitted 2" at bounding box center [133, 82] width 97 height 18
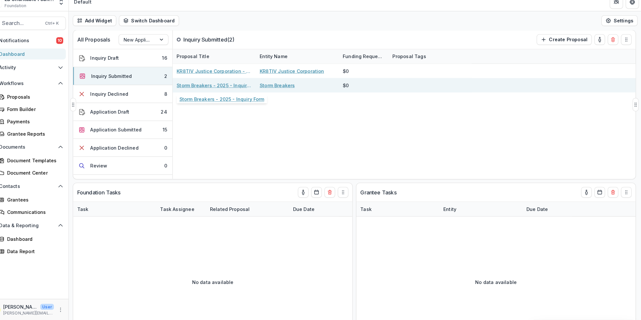
click at [223, 89] on link "Storm Breakers - 2025 - Inquiry Form" at bounding box center [223, 90] width 73 height 7
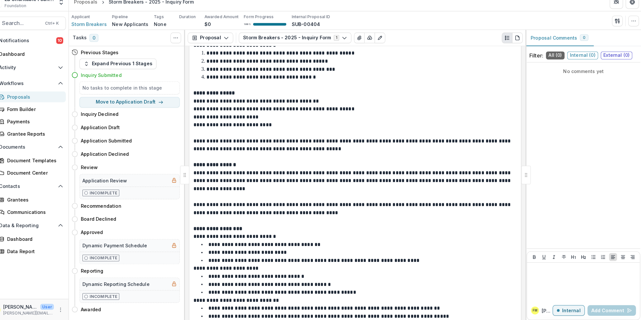
scroll to position [434, 0]
click at [40, 56] on link "Dashboard" at bounding box center [41, 60] width 76 height 11
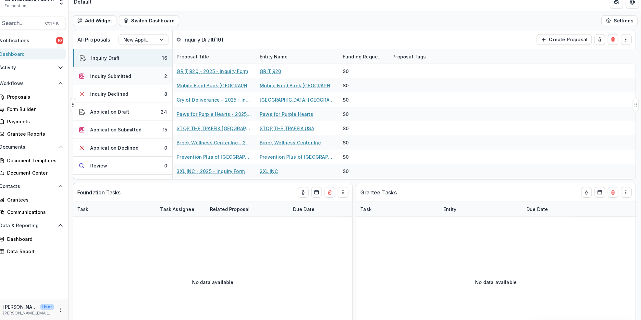
click at [132, 82] on div "Inquiry Submitted" at bounding box center [122, 81] width 40 height 7
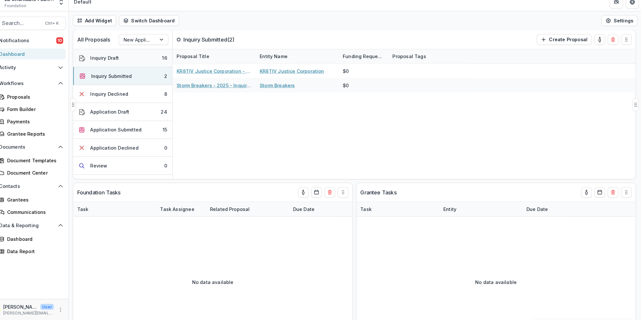
click at [143, 60] on button "Inquiry Draft 16" at bounding box center [133, 64] width 97 height 18
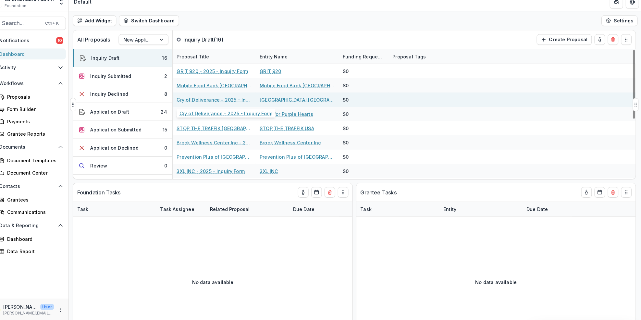
click at [211, 101] on div "Cry of Deliverance - 2025 - Inquiry Form" at bounding box center [223, 104] width 73 height 14
click at [211, 103] on link "Cry of Deliverance - 2025 - Inquiry Form" at bounding box center [223, 104] width 73 height 7
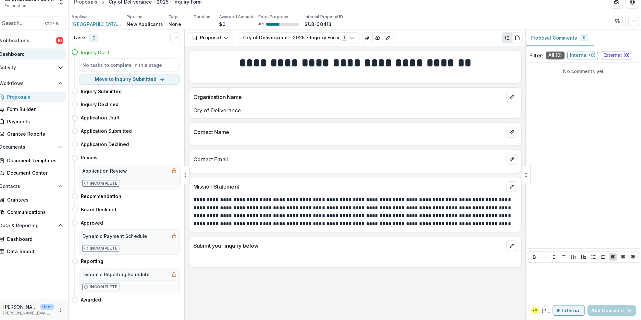
click at [51, 64] on link "Dashboard" at bounding box center [41, 60] width 76 height 11
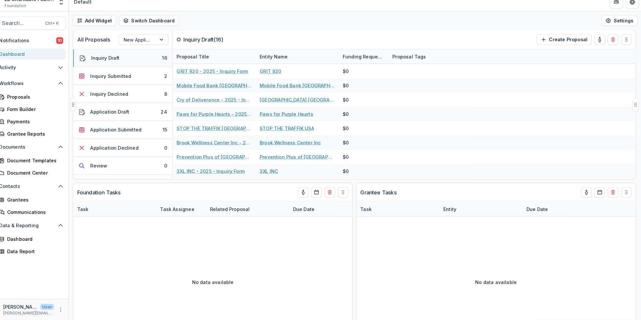
click at [127, 67] on div "Inquiry Draft" at bounding box center [117, 63] width 28 height 7
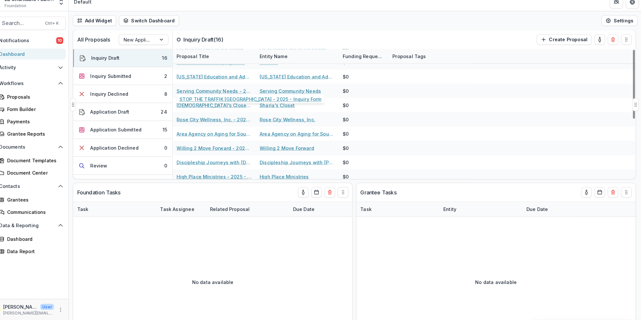
scroll to position [111, 0]
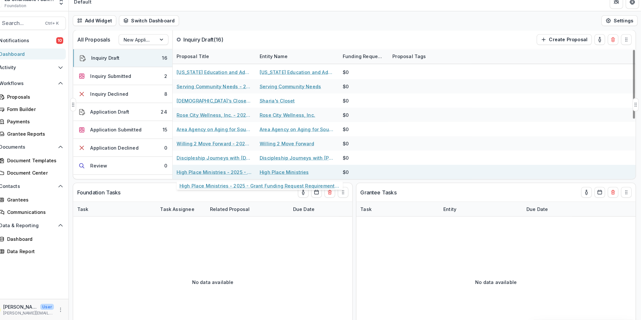
click at [221, 176] on link "High Place Ministries - 2025 - Grant Funding Request Requirements and Questionn…" at bounding box center [223, 175] width 73 height 7
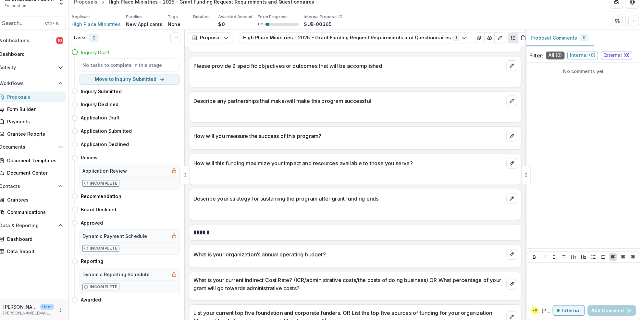
scroll to position [719, 0]
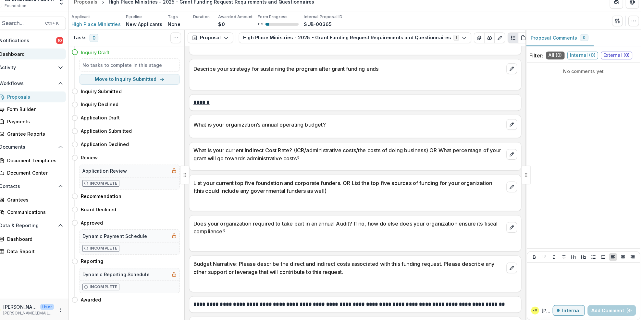
click at [34, 56] on link "Dashboard" at bounding box center [41, 60] width 76 height 11
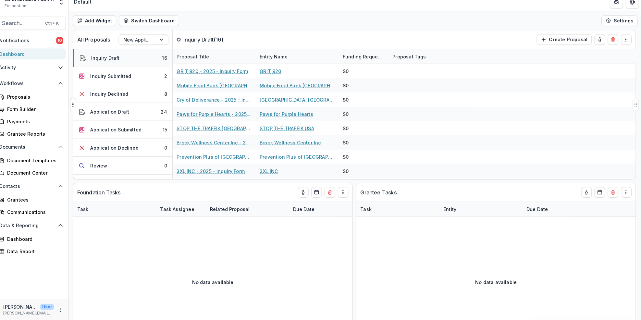
click at [115, 64] on div "Inquiry Draft" at bounding box center [117, 63] width 28 height 7
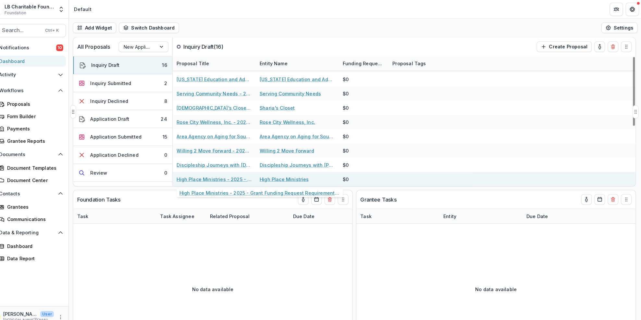
click at [224, 177] on link "High Place Ministries - 2025 - Grant Funding Request Requirements and Questionn…" at bounding box center [223, 175] width 73 height 7
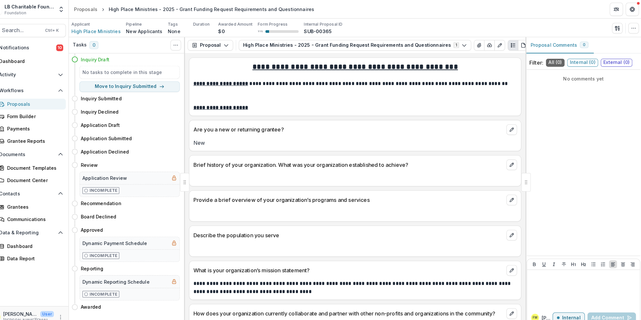
click at [143, 60] on div "Inquiry Draft" at bounding box center [141, 58] width 97 height 7
click at [45, 62] on div "Dashboard" at bounding box center [43, 59] width 60 height 7
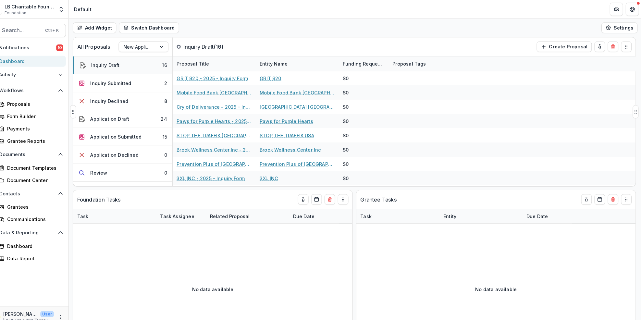
click at [145, 66] on button "Inquiry Draft 16" at bounding box center [133, 64] width 97 height 18
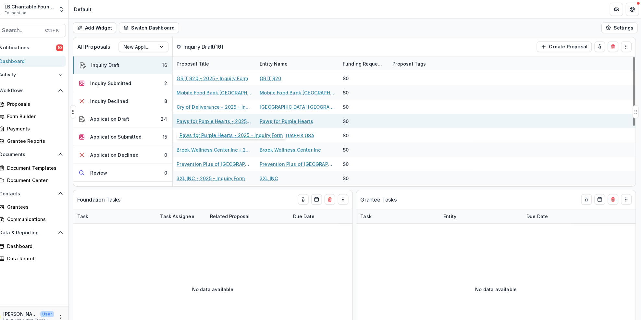
click at [210, 122] on link "Paws for Purple Hearts - 2025 - Inquiry Form" at bounding box center [223, 118] width 73 height 7
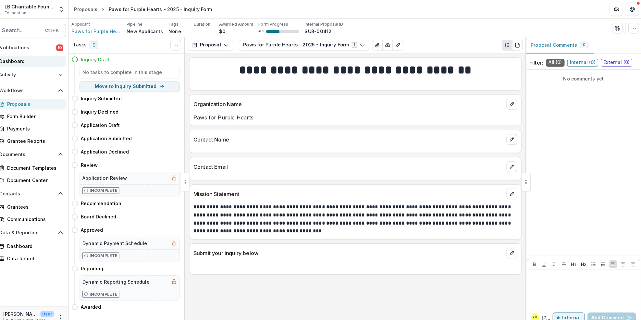
click at [42, 57] on div "Dashboard" at bounding box center [43, 59] width 60 height 7
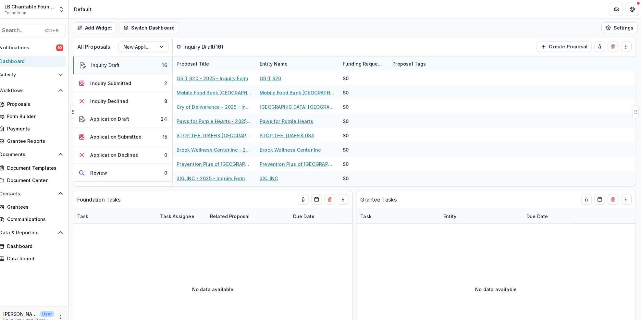
click at [125, 62] on div "Inquiry Draft" at bounding box center [117, 63] width 28 height 7
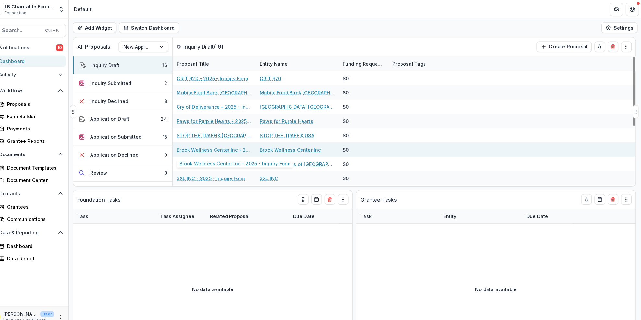
click at [216, 144] on link "Brook Wellness Center Inc - 2025 - Inquiry Form" at bounding box center [223, 146] width 73 height 7
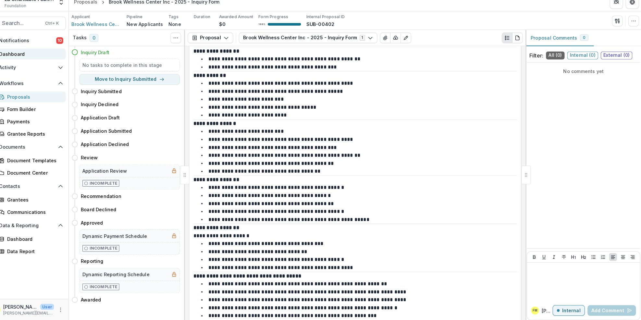
click at [39, 64] on link "Dashboard" at bounding box center [41, 60] width 76 height 11
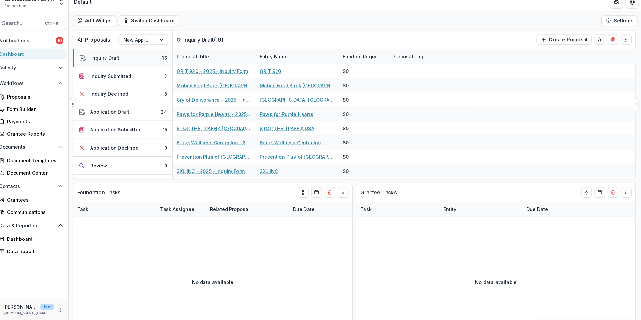
click at [123, 63] on div "Inquiry Draft" at bounding box center [117, 63] width 28 height 7
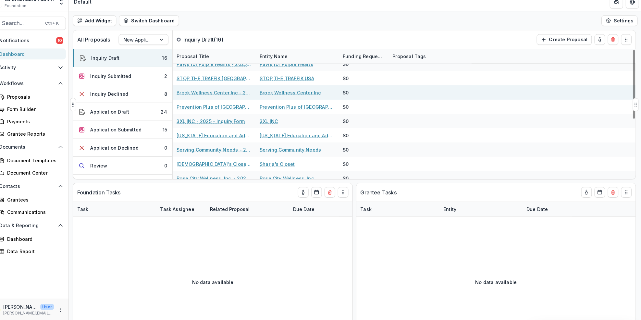
scroll to position [111, 0]
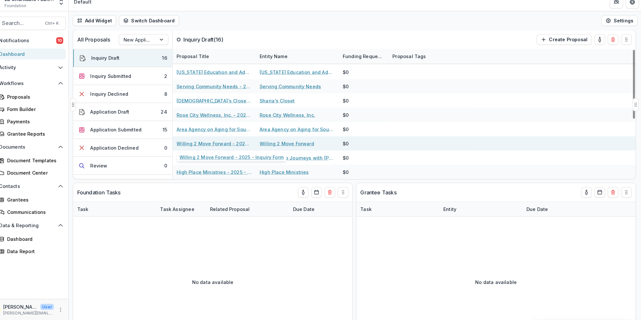
click at [228, 146] on link "Willing 2 Move Forward - 2025 - Inquiry Form" at bounding box center [223, 147] width 73 height 7
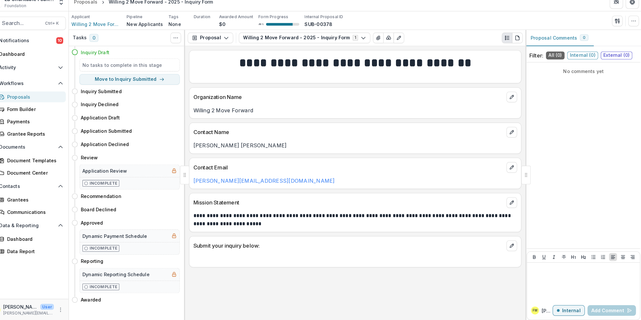
click at [125, 56] on div "Inquiry Draft" at bounding box center [141, 58] width 97 height 7
click at [50, 60] on div "Dashboard" at bounding box center [43, 59] width 60 height 7
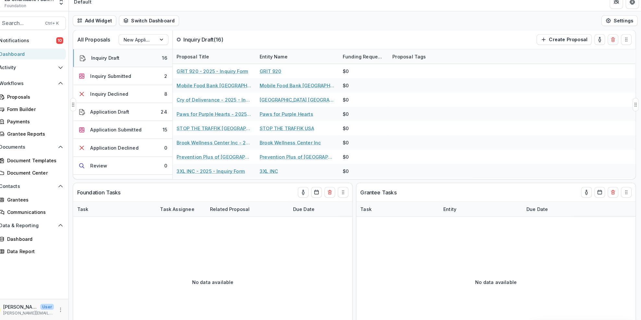
click at [140, 60] on button "Inquiry Draft 16" at bounding box center [133, 64] width 97 height 18
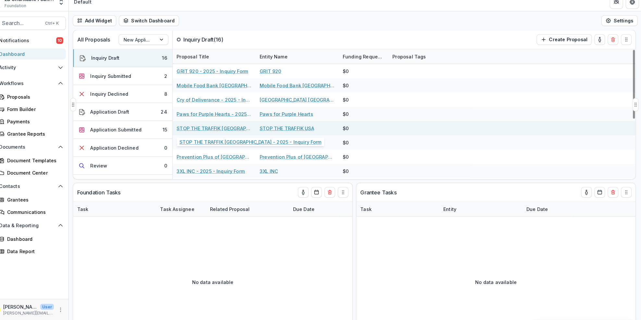
click at [231, 135] on link "STOP THE TRAFFIK [GEOGRAPHIC_DATA] - 2025 - Inquiry Form" at bounding box center [223, 132] width 73 height 7
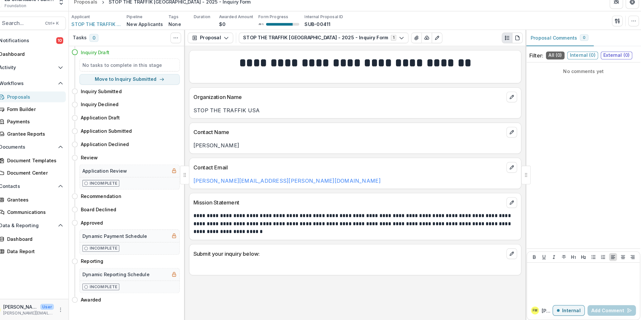
click at [128, 62] on div "Inquiry Draft" at bounding box center [137, 58] width 106 height 12
click at [60, 63] on div "Dashboard" at bounding box center [43, 59] width 60 height 7
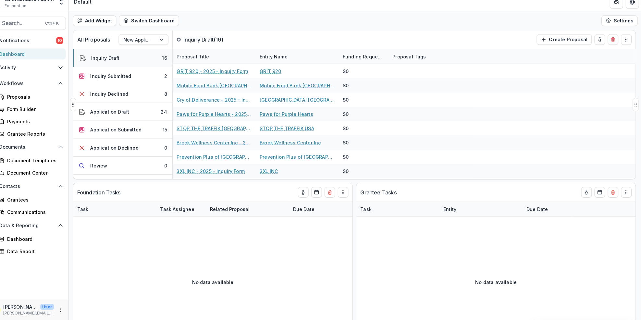
click at [138, 61] on button "Inquiry Draft 16" at bounding box center [133, 64] width 97 height 18
click at [161, 83] on button "Inquiry Submitted 2" at bounding box center [133, 82] width 97 height 18
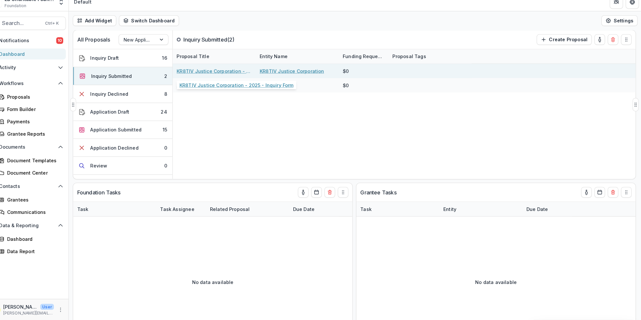
click at [227, 76] on link "KR8TIV Justice Corporation - 2025 - Inquiry Form" at bounding box center [223, 76] width 73 height 7
